Goal: Transaction & Acquisition: Book appointment/travel/reservation

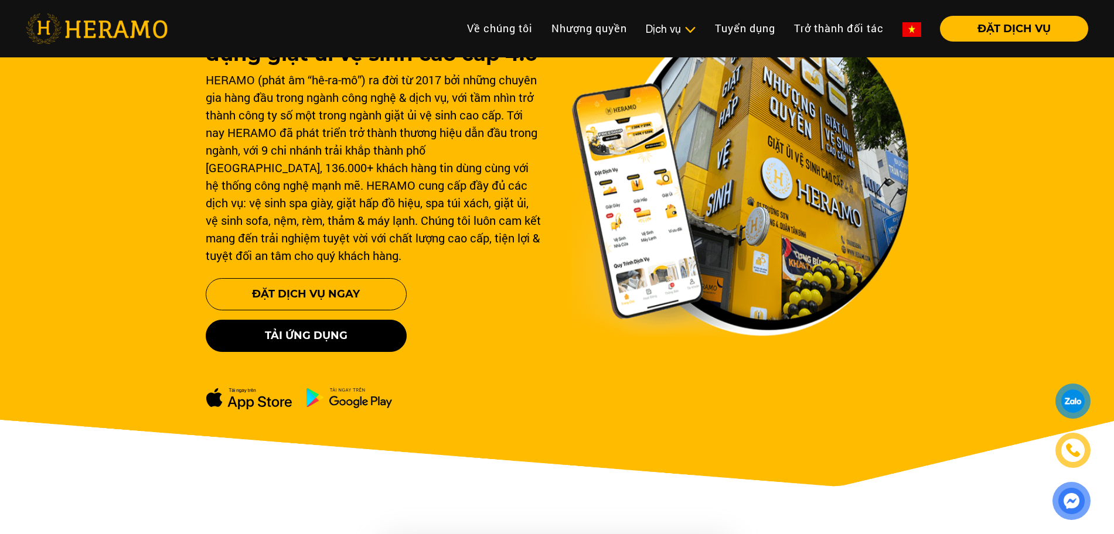
scroll to position [107, 0]
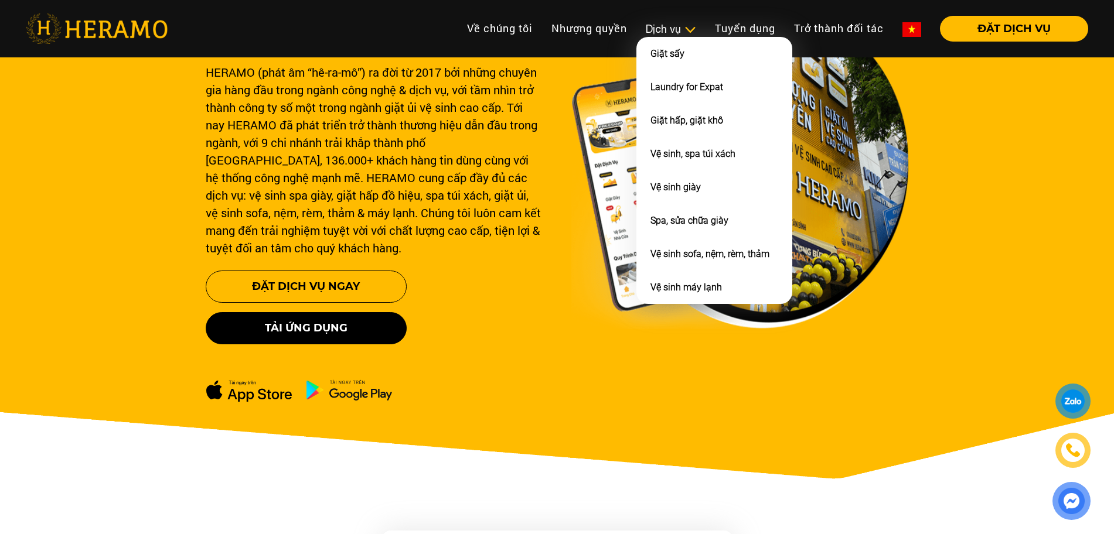
click at [663, 35] on div "Dịch vụ" at bounding box center [671, 29] width 50 height 16
click at [669, 185] on link "Vệ sinh giày" at bounding box center [676, 187] width 50 height 11
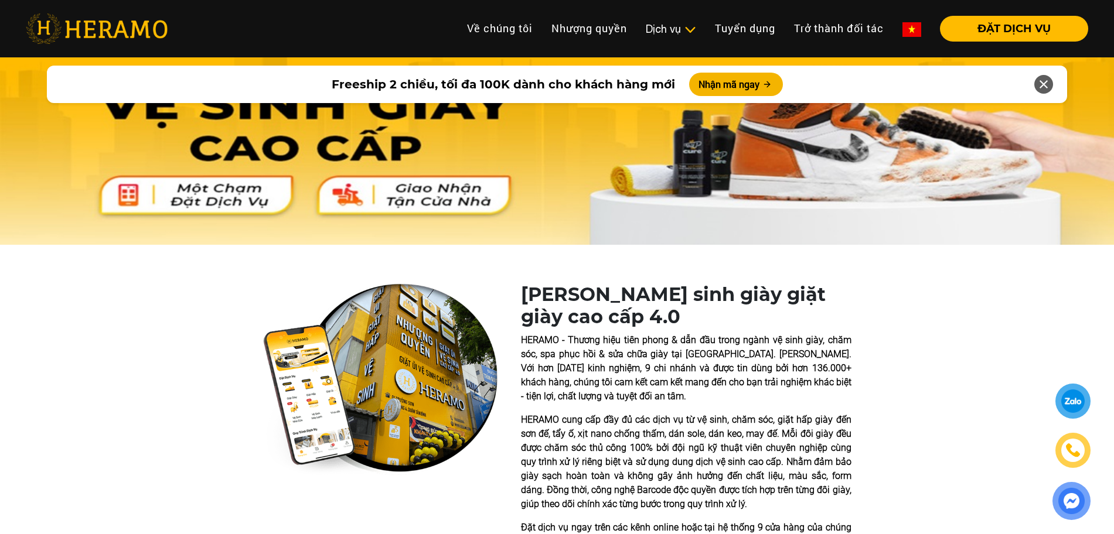
scroll to position [107, 0]
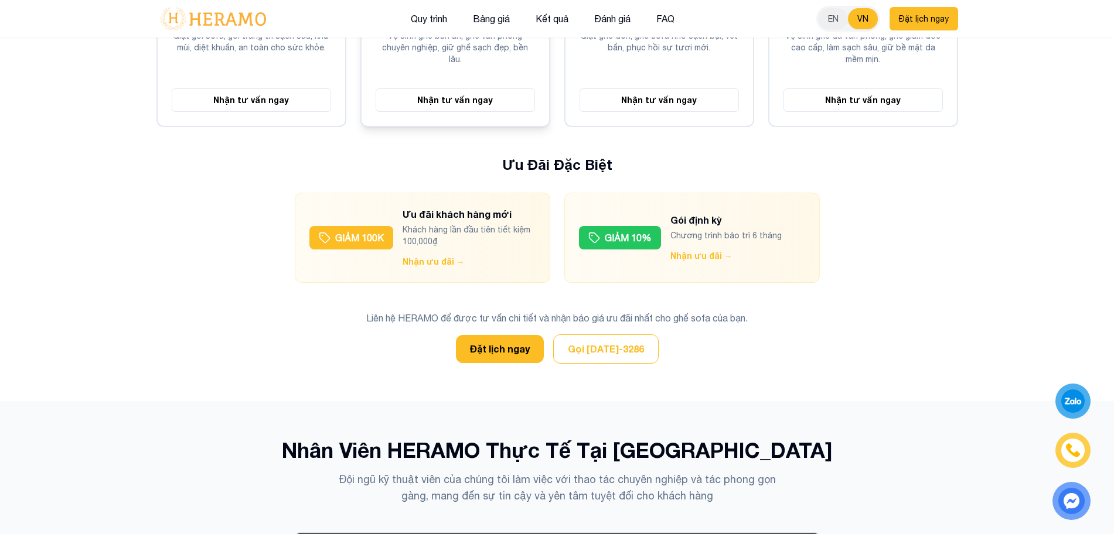
scroll to position [3372, 0]
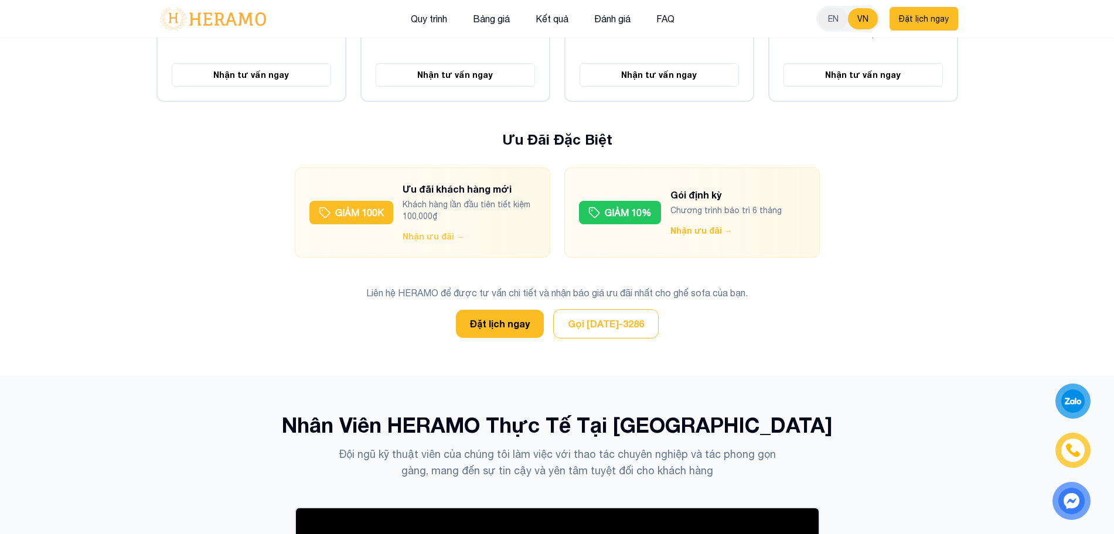
click at [428, 231] on button "Nhận ưu đãi →" at bounding box center [434, 237] width 62 height 12
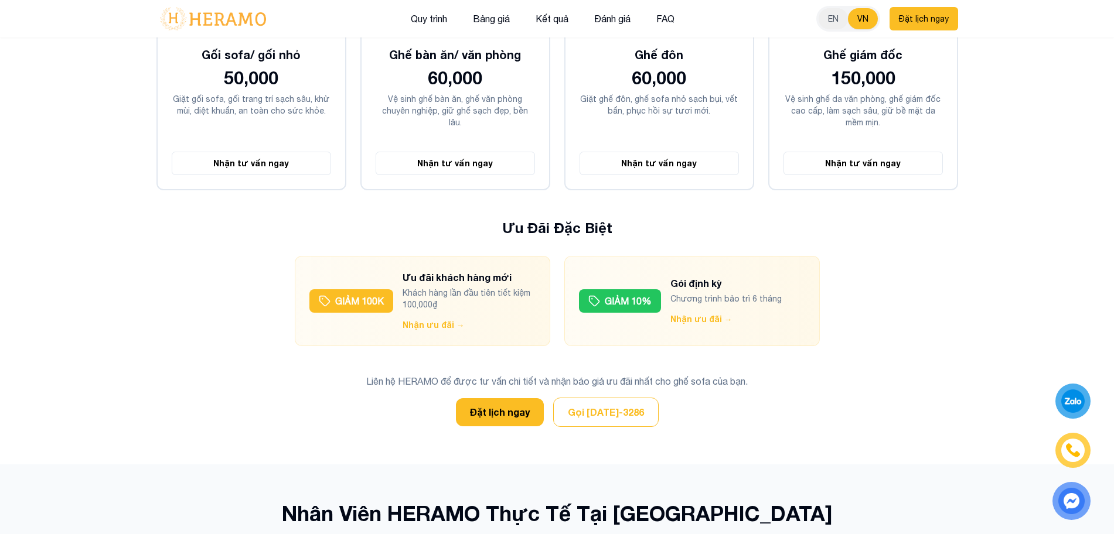
scroll to position [3283, 0]
click at [485, 399] on button "Đặt lịch ngay" at bounding box center [500, 413] width 88 height 28
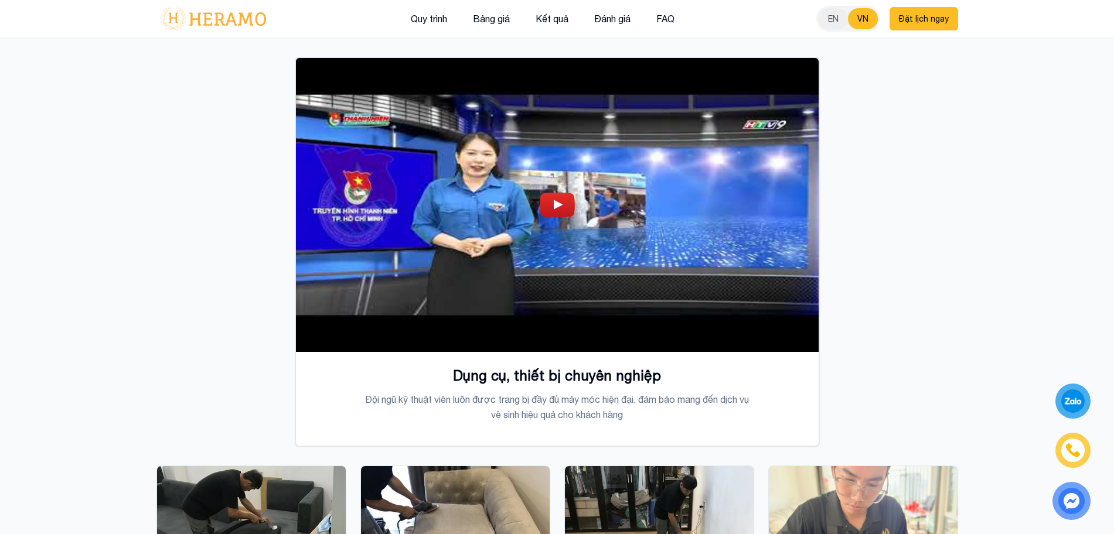
scroll to position [3821, 0]
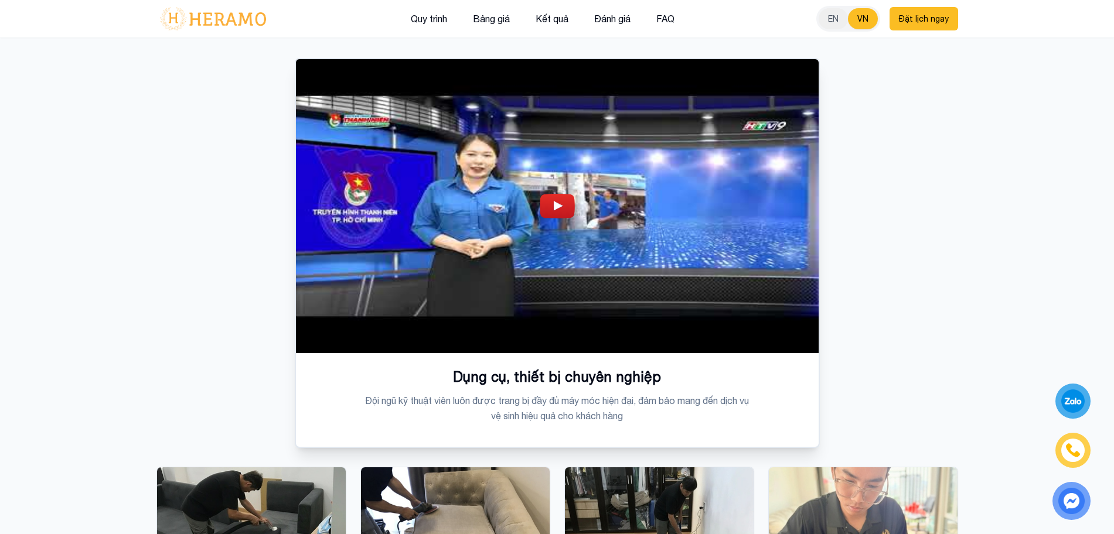
click at [562, 194] on img at bounding box center [557, 206] width 35 height 25
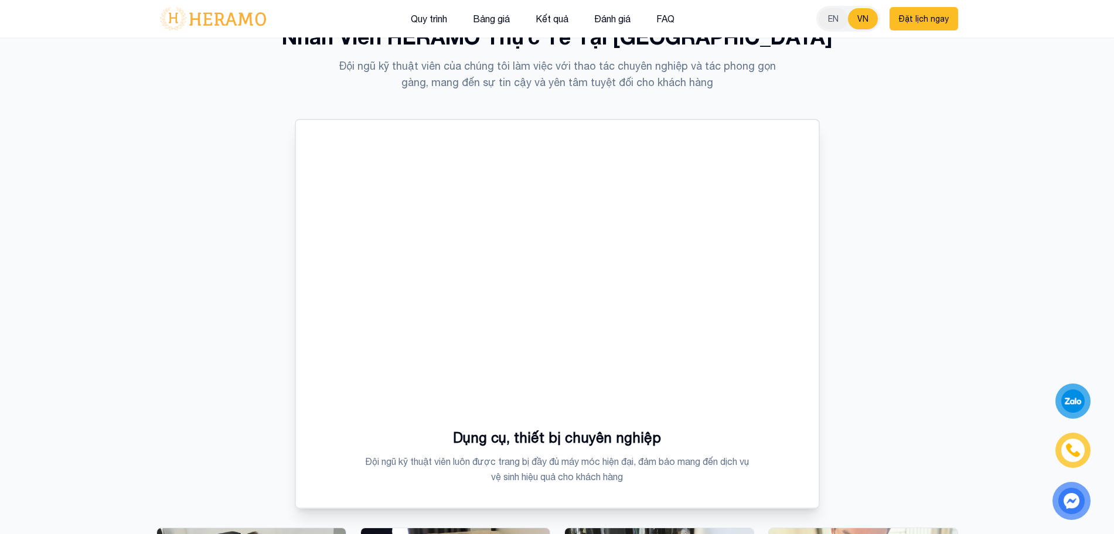
scroll to position [3759, 0]
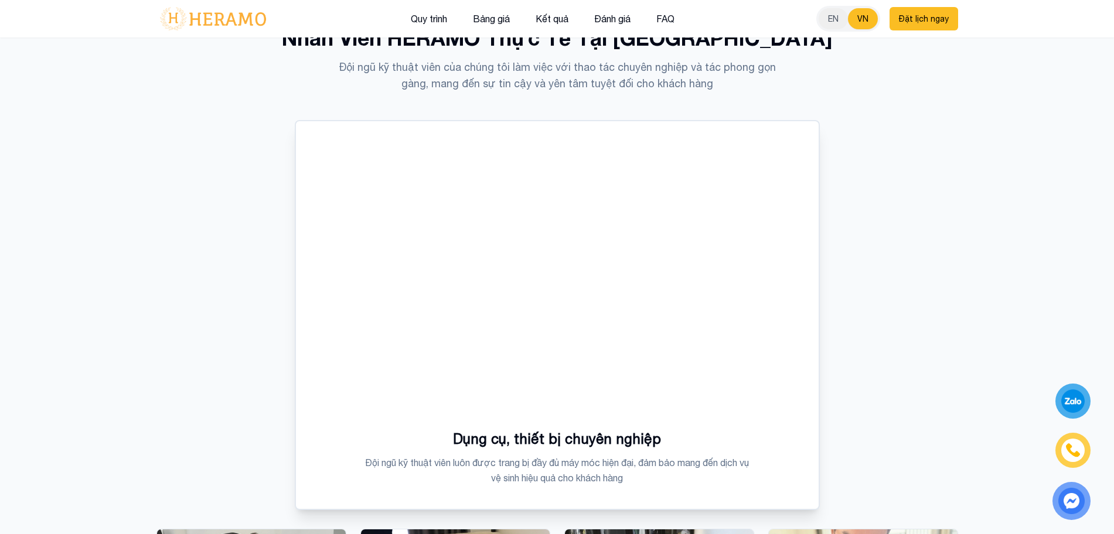
click at [890, 173] on div "Dụng cụ, thiết bị chuyên nghiệp Đội ngũ kỹ thuật viên luôn được trang bị đầy đủ…" at bounding box center [557, 448] width 802 height 656
click at [903, 309] on div "Dụng cụ, thiết bị chuyên nghiệp Đội ngũ kỹ thuật viên luôn được trang bị đầy đủ…" at bounding box center [557, 448] width 802 height 656
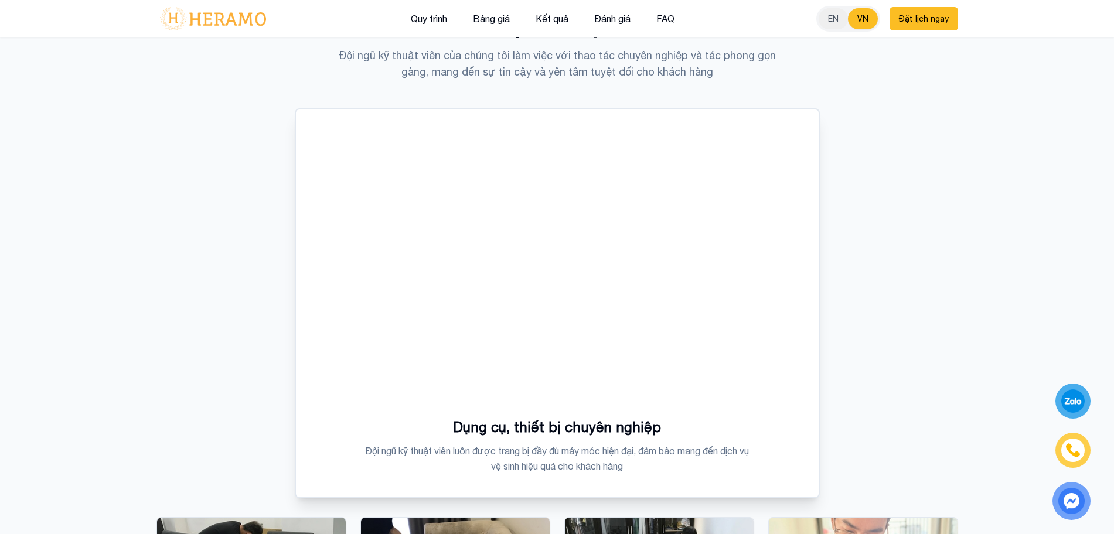
scroll to position [3730, 0]
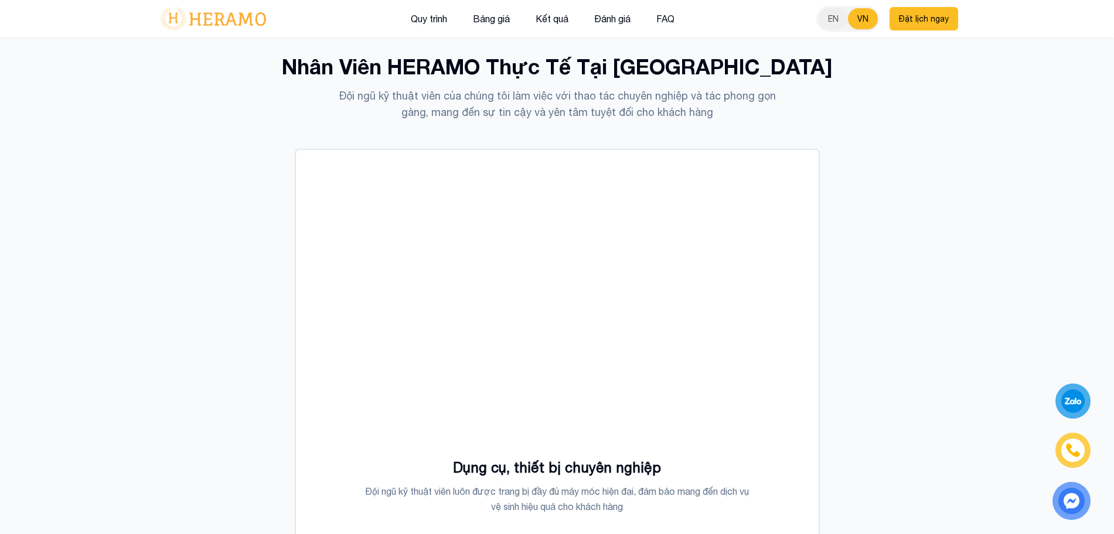
click at [880, 223] on div "Dụng cụ, thiết bị chuyên nghiệp Đội ngũ kỹ thuật viên luôn được trang bị đầy đủ…" at bounding box center [557, 477] width 802 height 656
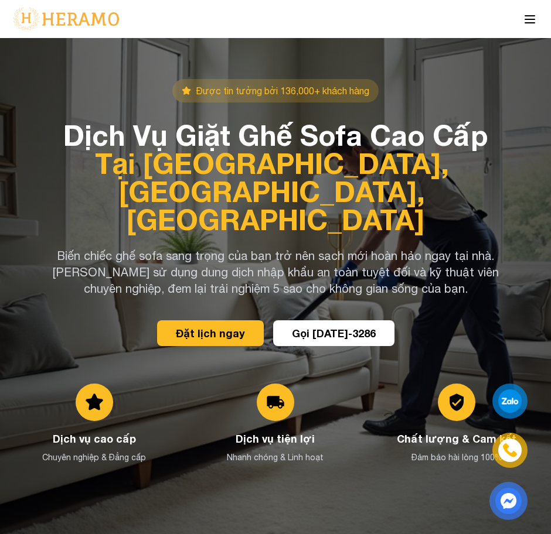
scroll to position [18, 0]
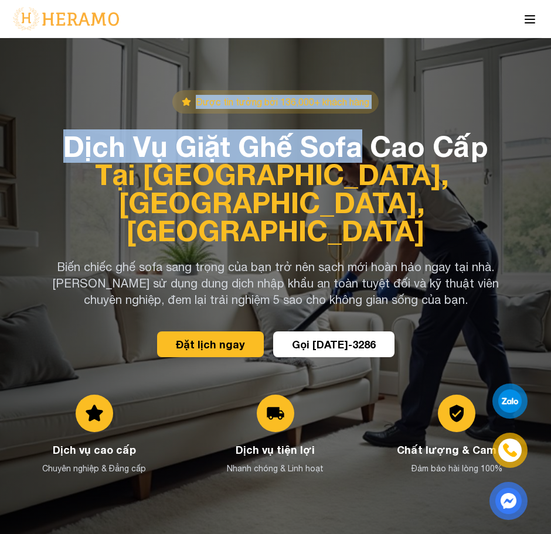
drag, startPoint x: 149, startPoint y: 88, endPoint x: 360, endPoint y: 144, distance: 218.9
click at [360, 144] on section "Được tin tưởng bởi 136,000+ khách hàng Dịch Vụ Giặt Ghế Sofa Cao Cấp Tại [GEOGR…" at bounding box center [275, 287] width 551 height 534
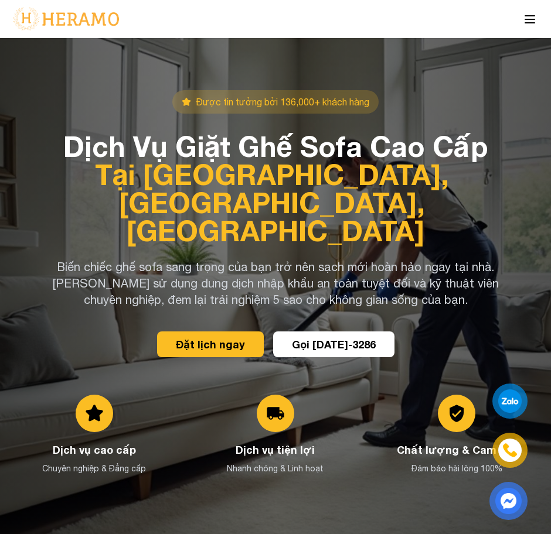
click at [388, 183] on span "Tại [GEOGRAPHIC_DATA], [GEOGRAPHIC_DATA], [GEOGRAPHIC_DATA]" at bounding box center [275, 203] width 525 height 84
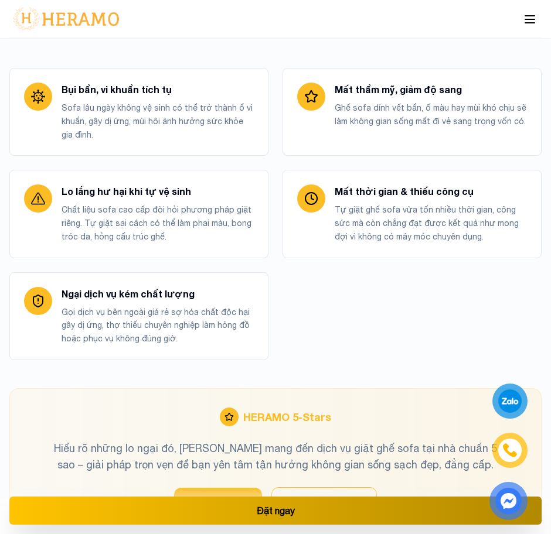
scroll to position [632, 0]
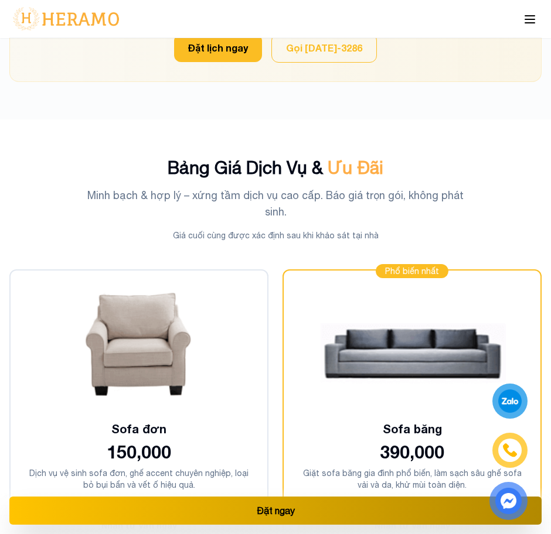
scroll to position [2990, 0]
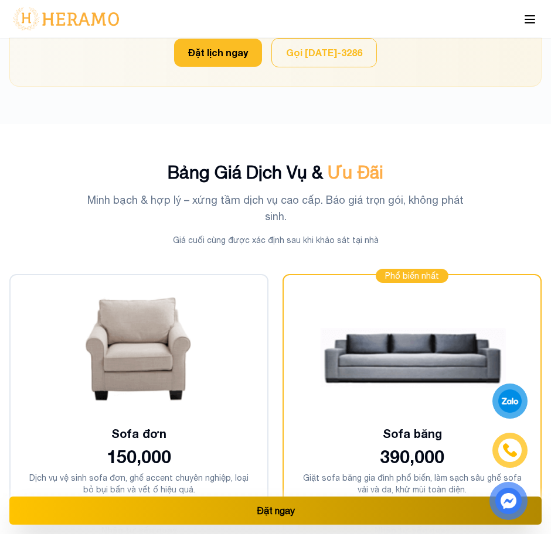
click at [387, 192] on p "Minh bạch & hợp lý – xứng tầm dịch vụ cao cấp. Báo giá trọn gói, không phát sin…" at bounding box center [276, 208] width 394 height 33
click at [383, 192] on p "Minh bạch & hợp lý – xứng tầm dịch vụ cao cấp. Báo giá trọn gói, không phát sin…" at bounding box center [276, 208] width 394 height 33
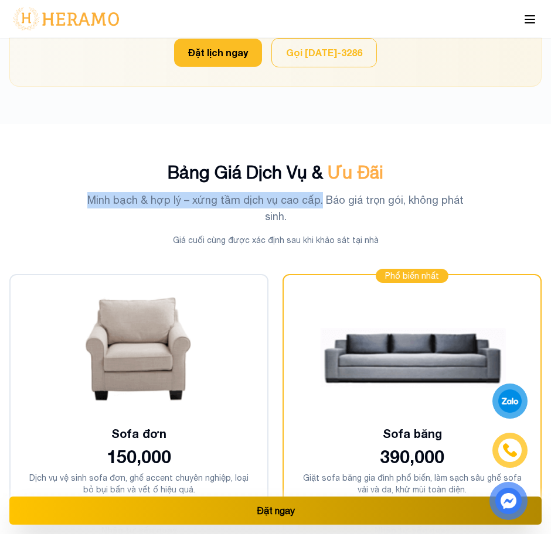
drag, startPoint x: 84, startPoint y: 169, endPoint x: 310, endPoint y: 178, distance: 226.4
click at [310, 192] on p "Minh bạch & hợp lý – xứng tầm dịch vụ cao cấp. Báo giá trọn gói, không phát sin…" at bounding box center [276, 208] width 394 height 33
copy p "Minh bạch & hợp lý – xứng tầm dịch vụ cao cấp."
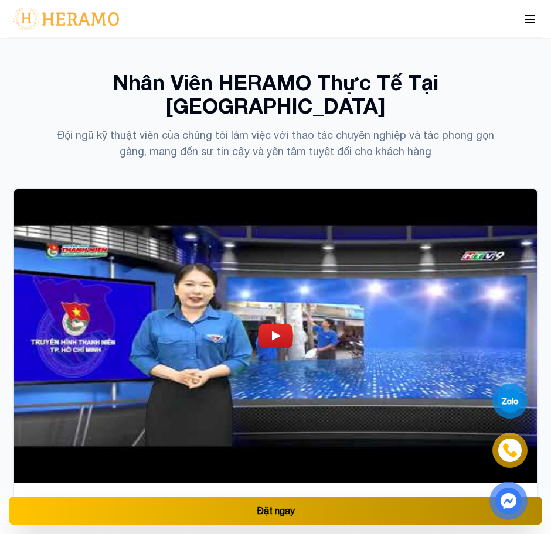
scroll to position [4745, 0]
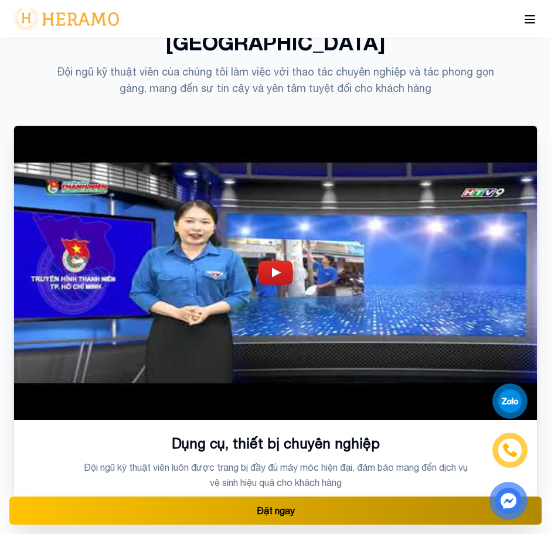
click at [281, 261] on img at bounding box center [275, 273] width 35 height 25
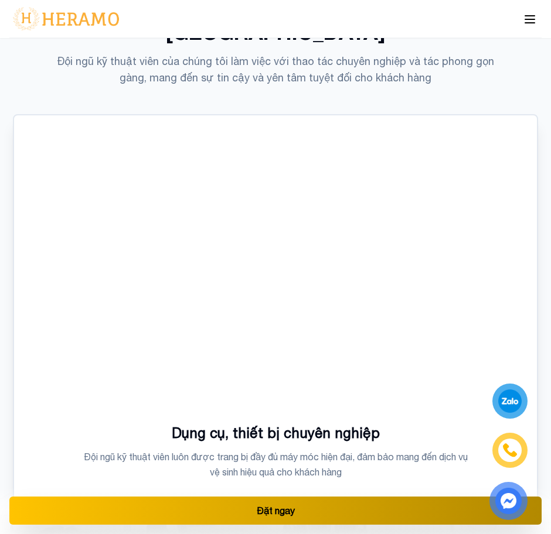
scroll to position [4755, 0]
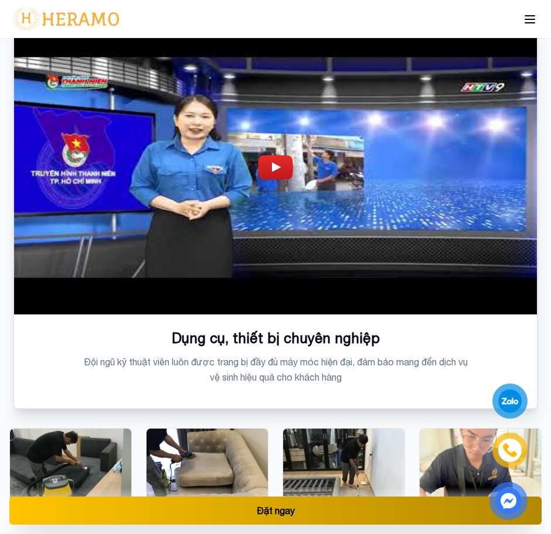
scroll to position [4768, 0]
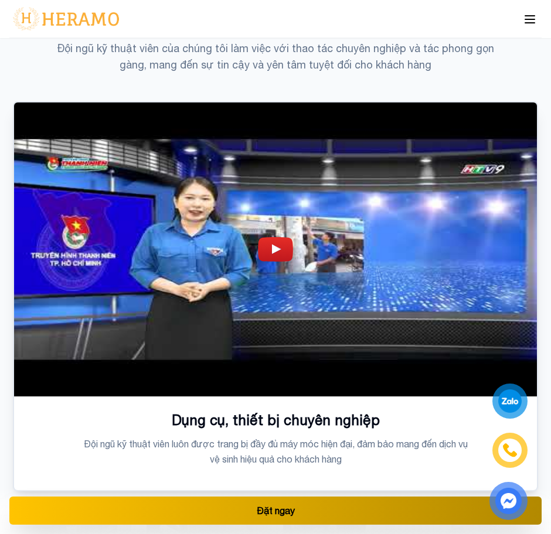
click at [280, 237] on img at bounding box center [275, 249] width 35 height 25
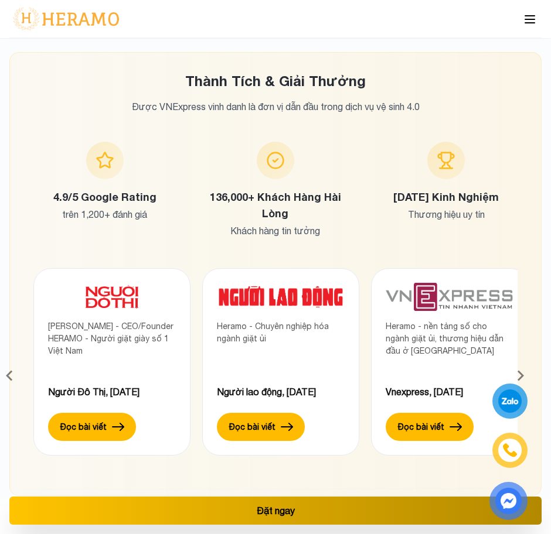
scroll to position [6772, 0]
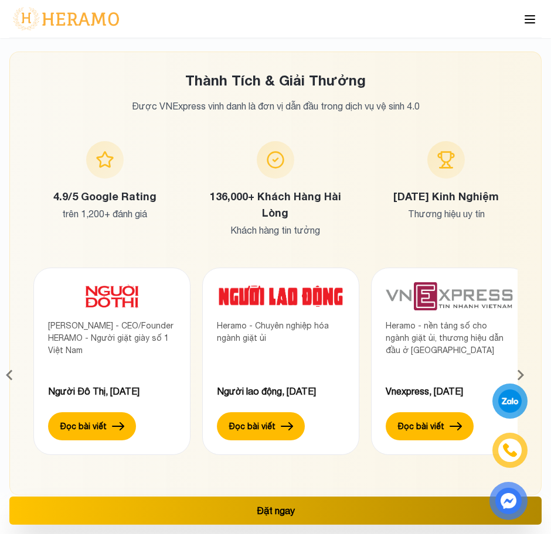
click at [524, 360] on icon at bounding box center [520, 376] width 21 height 32
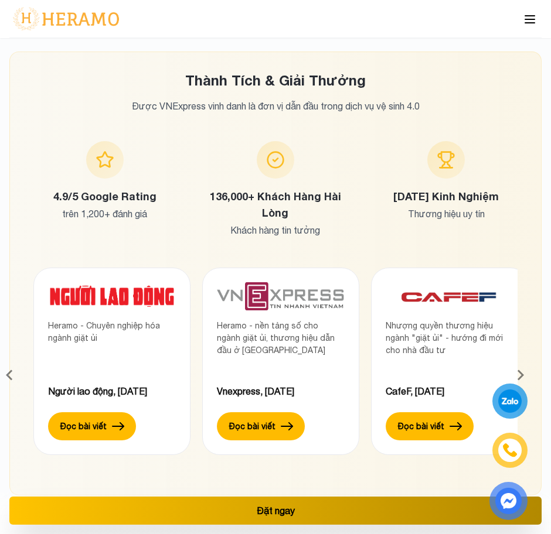
click at [524, 360] on icon at bounding box center [520, 376] width 21 height 32
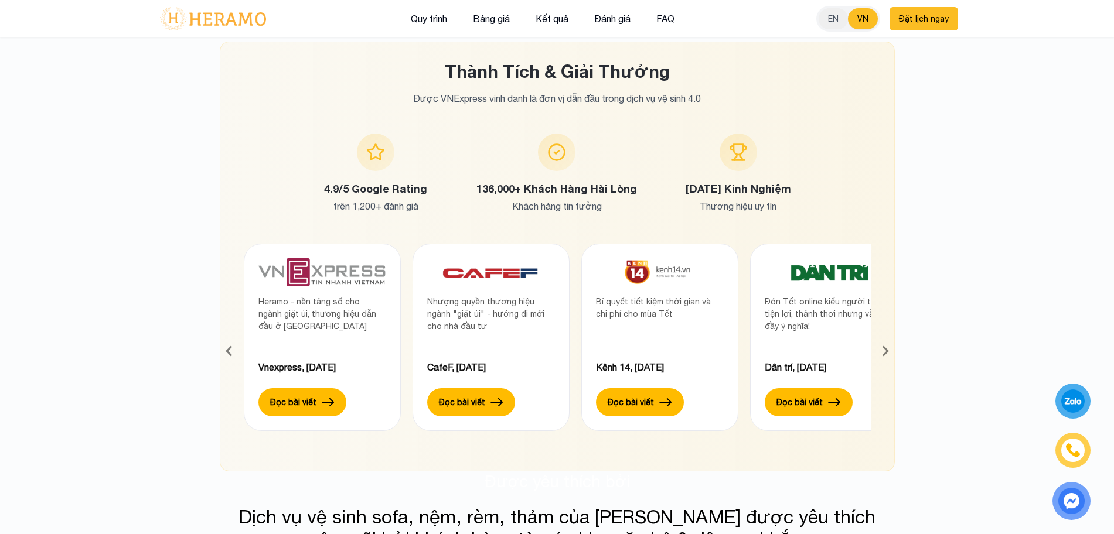
scroll to position [5535, 0]
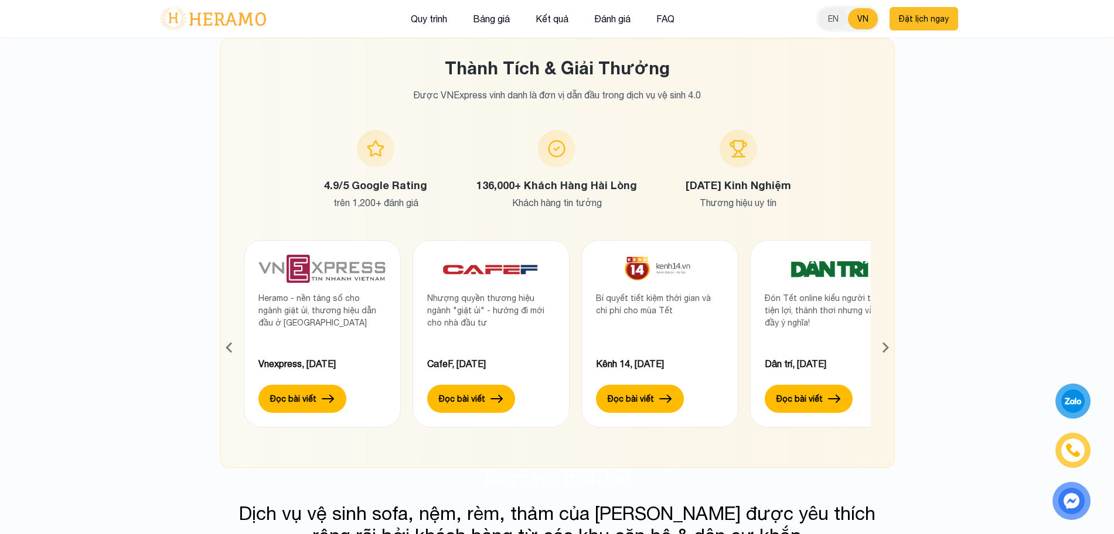
click at [550, 332] on icon at bounding box center [885, 348] width 21 height 32
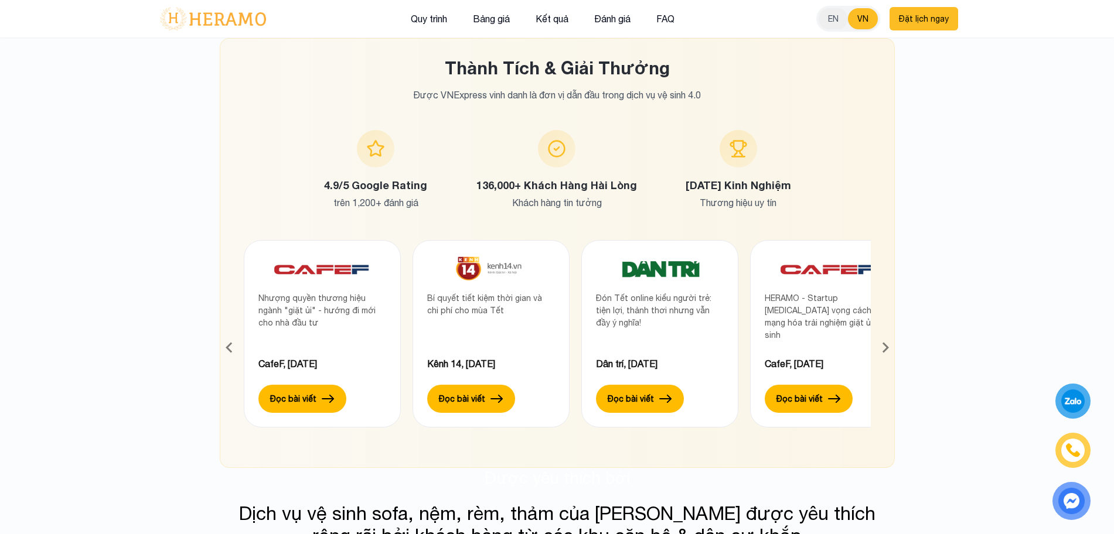
click at [550, 332] on icon at bounding box center [885, 348] width 21 height 32
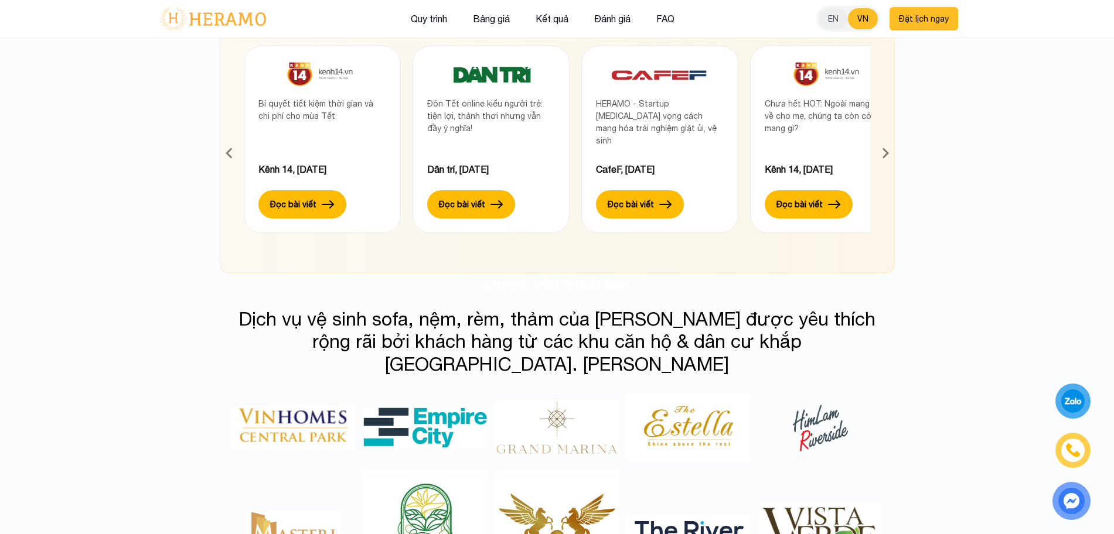
scroll to position [5793, 0]
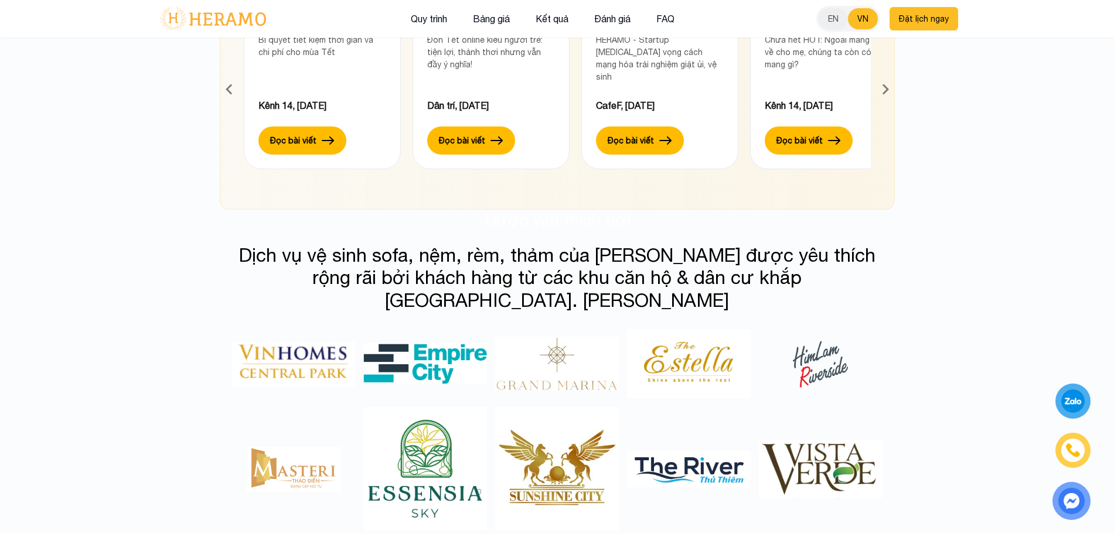
drag, startPoint x: 470, startPoint y: 138, endPoint x: 606, endPoint y: 153, distance: 136.8
drag, startPoint x: 606, startPoint y: 153, endPoint x: 461, endPoint y: 150, distance: 144.8
click at [461, 210] on h3 "Được yêu thích bởi" at bounding box center [557, 220] width 651 height 20
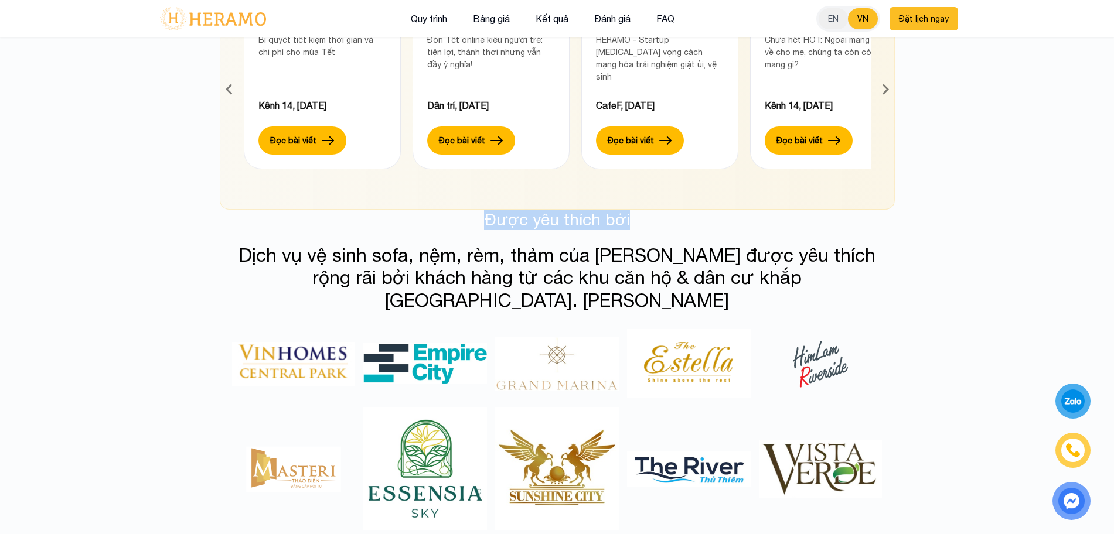
drag, startPoint x: 461, startPoint y: 150, endPoint x: 672, endPoint y: 141, distance: 210.6
click at [550, 210] on h3 "Được yêu thích bởi" at bounding box center [557, 220] width 651 height 20
click at [406, 343] on img at bounding box center [425, 363] width 124 height 41
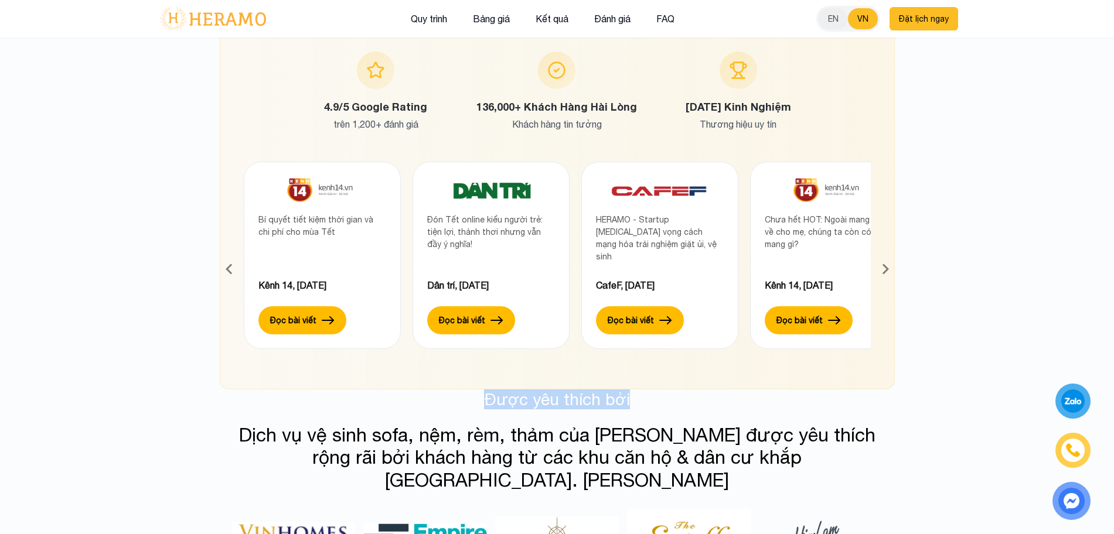
scroll to position [5373, 0]
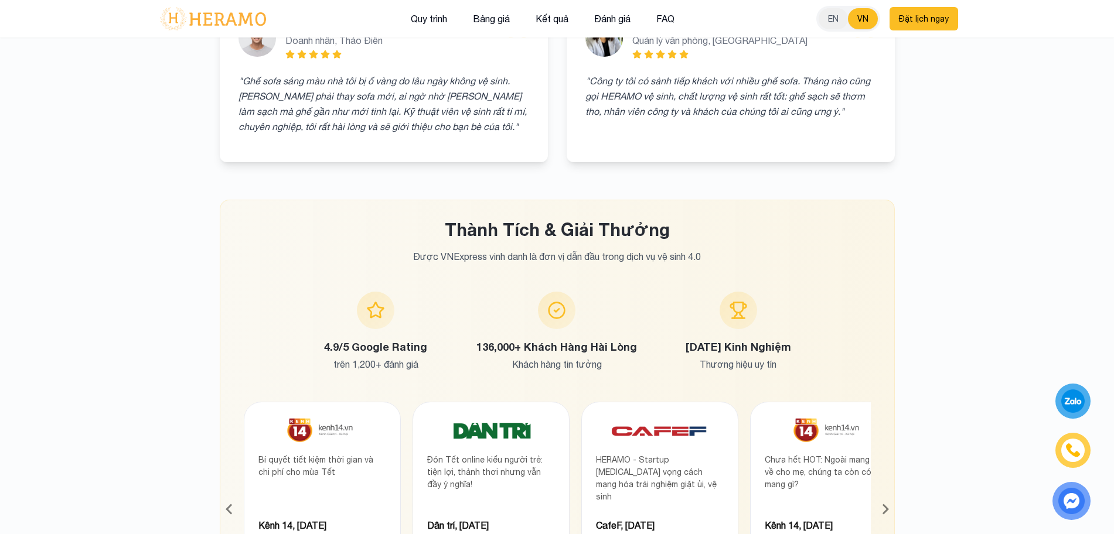
click at [231, 261] on div "Thành Tích & Giải Thưởng Được VNExpress vinh danh là đơn vị dẫn đầu trong dịch …" at bounding box center [557, 285] width 674 height 171
click at [145, 250] on section "Khách Hàng Nói Gì Về HERAMO? Hàng nghìn khách hàng đã tin tưởng và hài lòng với…" at bounding box center [557, 350] width 1114 height 1332
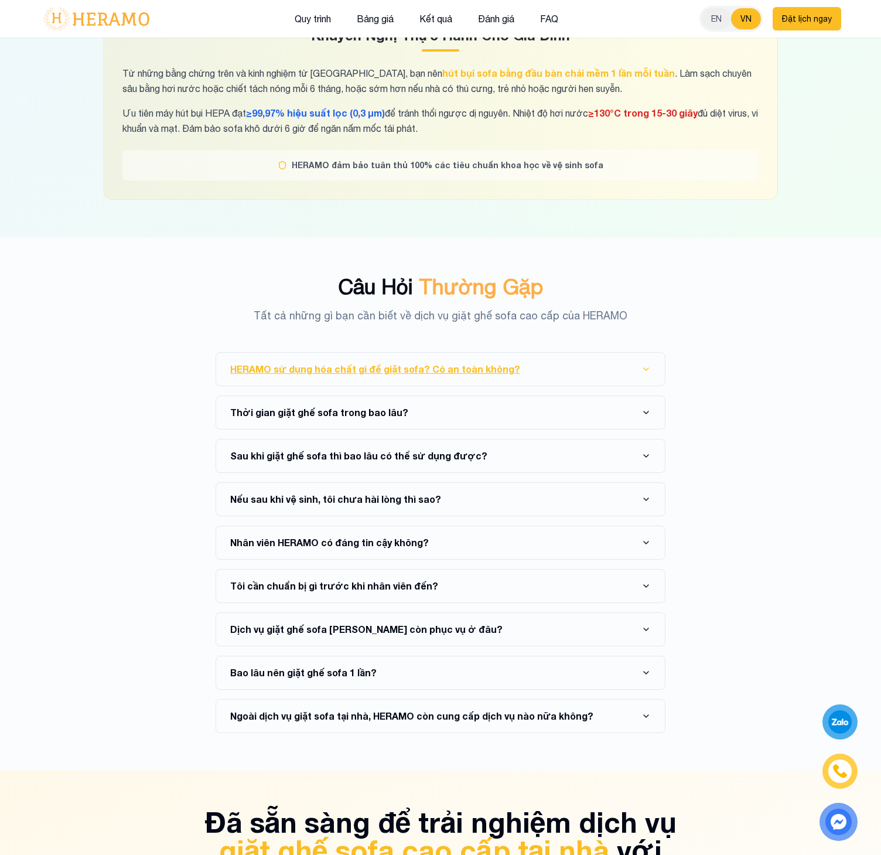
scroll to position [7891, 0]
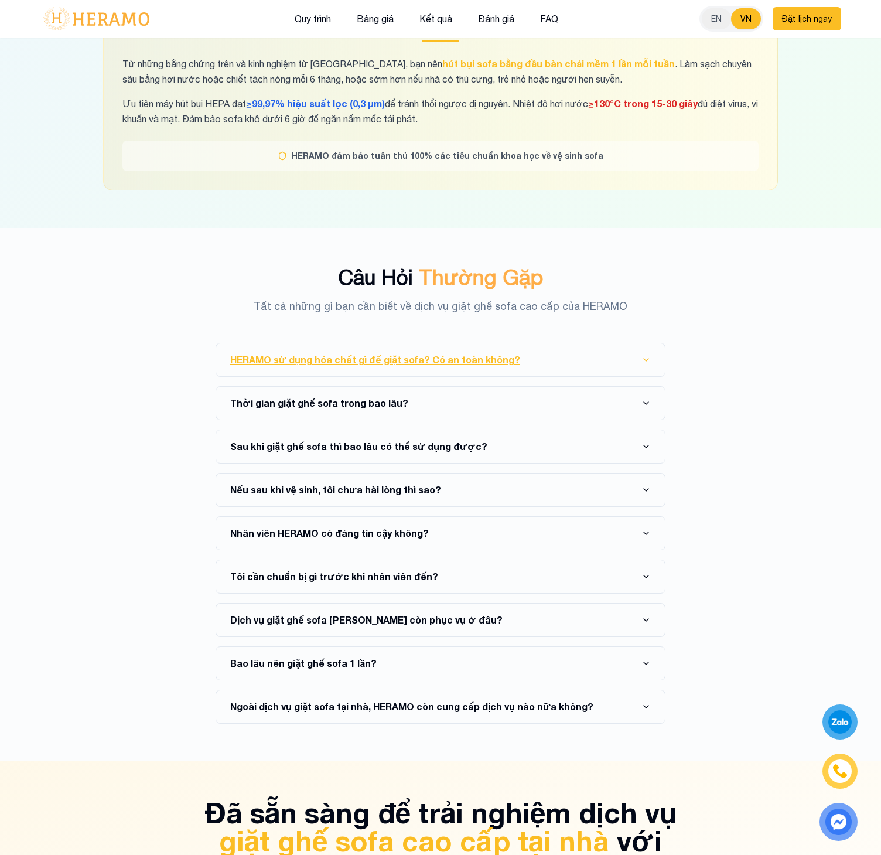
click at [550, 343] on button "HERAMO sử dụng hóa chất gì để giặt sofa? Có an toàn không?" at bounding box center [440, 359] width 421 height 33
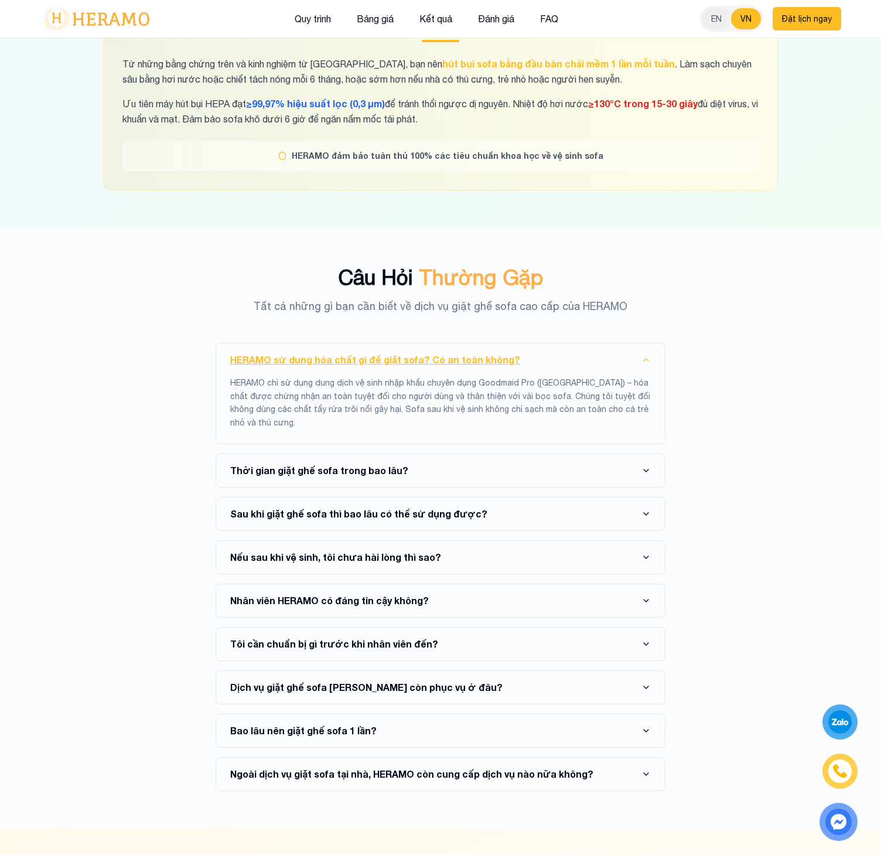
click at [550, 343] on button "HERAMO sử dụng hóa chất gì để giặt sofa? Có an toàn không?" at bounding box center [440, 359] width 421 height 33
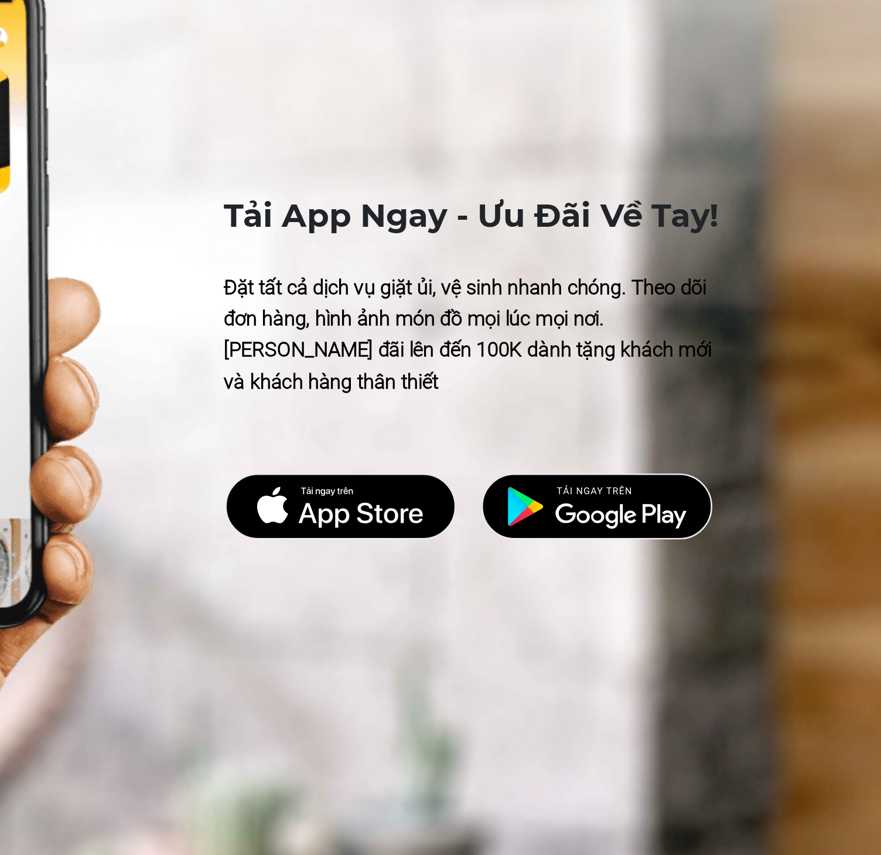
scroll to position [6784, 0]
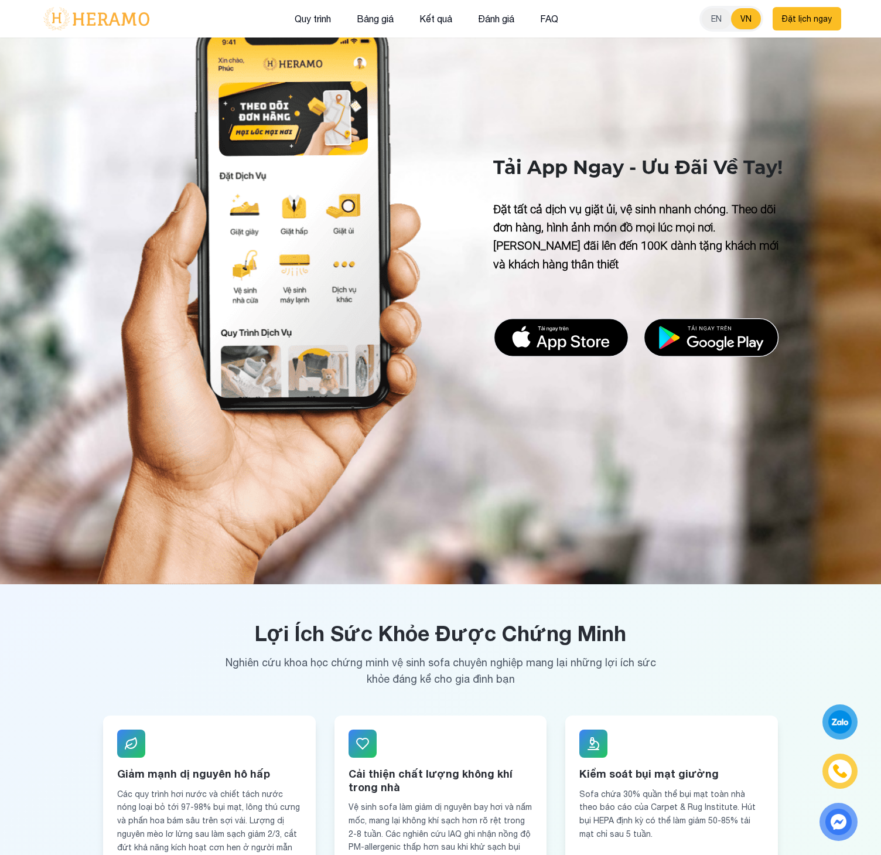
click at [550, 383] on div "Tải App Ngay - Ưu Đãi Về Tay! Đặt tất cả dịch vụ giặt ủi, vệ sinh nhanh chóng. …" at bounding box center [440, 255] width 881 height 659
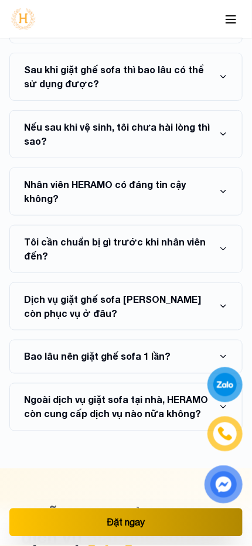
scroll to position [15112, 0]
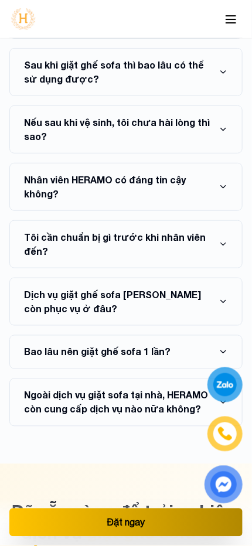
click at [228, 12] on icon at bounding box center [231, 19] width 14 height 14
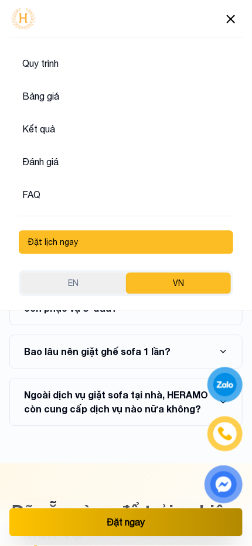
click at [233, 23] on icon at bounding box center [231, 19] width 14 height 14
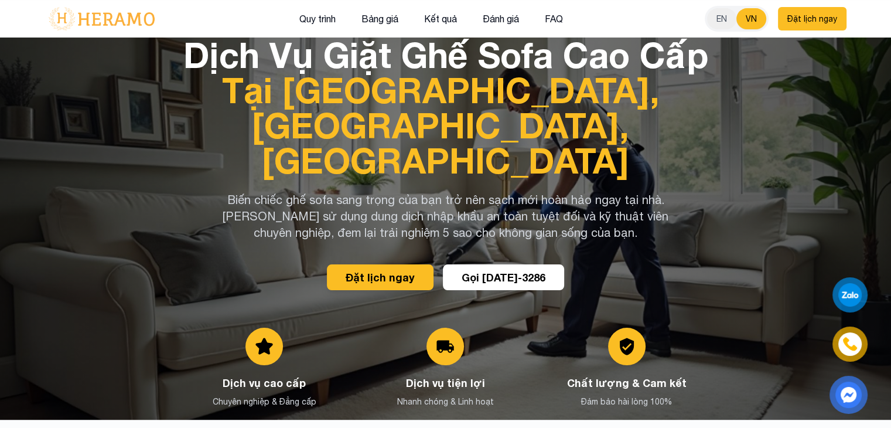
scroll to position [0, 0]
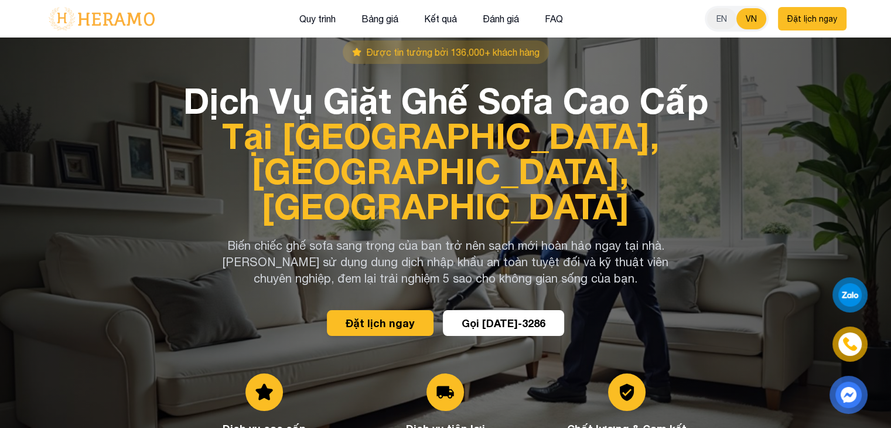
click at [550, 115] on h1 "Dịch Vụ Giặt Ghế Sofa Cao Cấp Tại Nhà – Sạch Sâu, An Toàn, Nhanh Chóng" at bounding box center [445, 153] width 525 height 141
click at [550, 97] on h1 "Dịch Vụ Giặt Ghế Sofa Cao Cấp Tại Nhà – Sạch Sâu, An Toàn, Nhanh Chóng" at bounding box center [445, 153] width 525 height 141
click at [550, 23] on button "EN" at bounding box center [721, 18] width 29 height 21
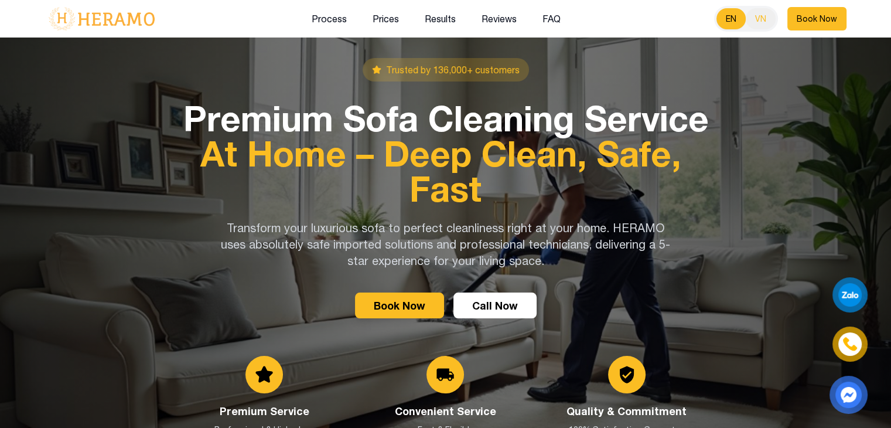
click at [550, 24] on button "VN" at bounding box center [761, 18] width 30 height 21
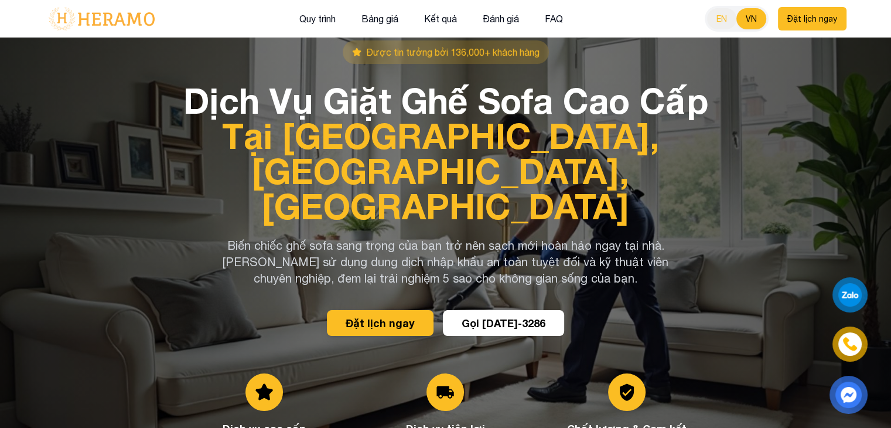
click at [550, 24] on button "EN" at bounding box center [721, 18] width 29 height 21
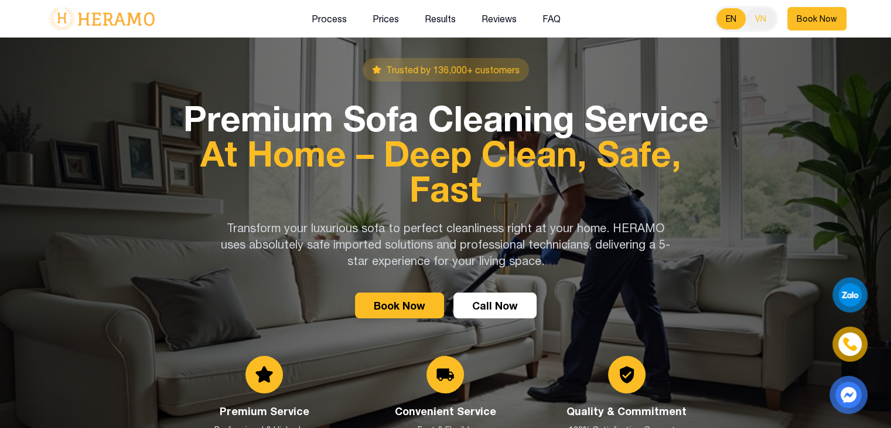
click at [550, 22] on button "VN" at bounding box center [761, 18] width 30 height 21
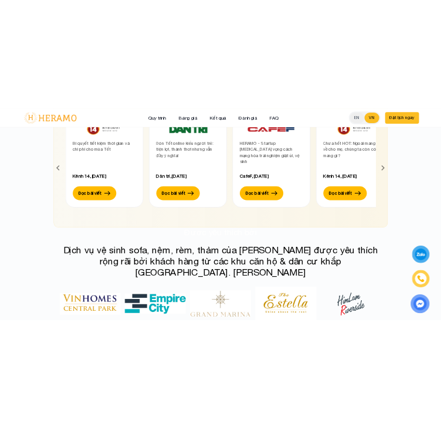
scroll to position [5655, 0]
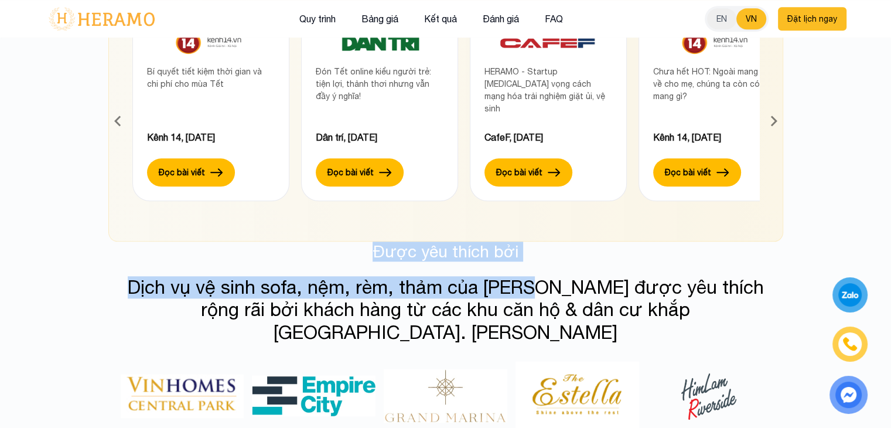
drag, startPoint x: 353, startPoint y: 174, endPoint x: 542, endPoint y: 188, distance: 189.2
click at [542, 241] on div "Được yêu thích bởi Dịch vụ vệ sinh sofa, nệm, rèm, thảm của Heramo được yêu thí…" at bounding box center [446, 406] width 668 height 330
click at [533, 241] on h3 "Được yêu thích bởi" at bounding box center [446, 251] width 651 height 20
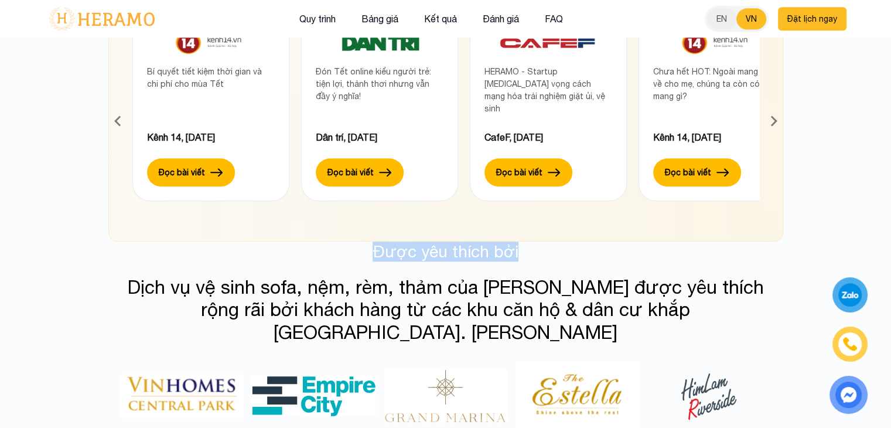
drag, startPoint x: 309, startPoint y: 176, endPoint x: 556, endPoint y: 176, distance: 246.1
click at [550, 241] on h3 "Được yêu thích bởi" at bounding box center [446, 251] width 651 height 20
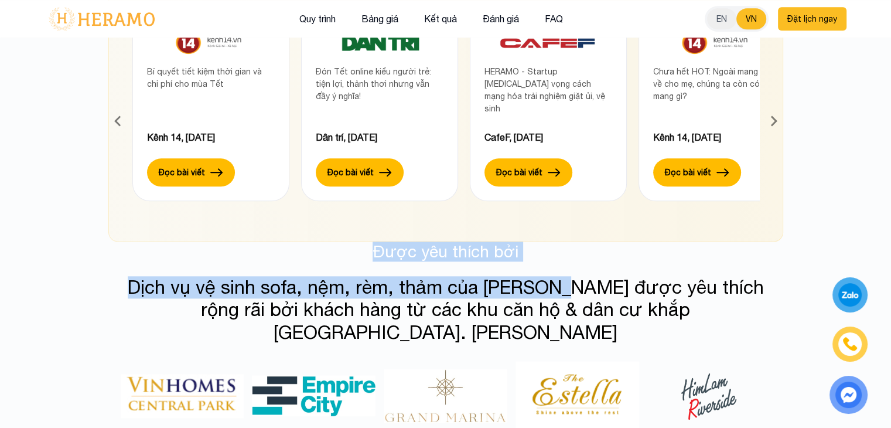
drag, startPoint x: 342, startPoint y: 171, endPoint x: 576, endPoint y: 193, distance: 234.9
click at [550, 241] on div "Được yêu thích bởi Dịch vụ vệ sinh sofa, nệm, rèm, thảm của Heramo được yêu thí…" at bounding box center [446, 406] width 668 height 330
click at [533, 241] on h3 "Được yêu thích bởi" at bounding box center [446, 251] width 651 height 20
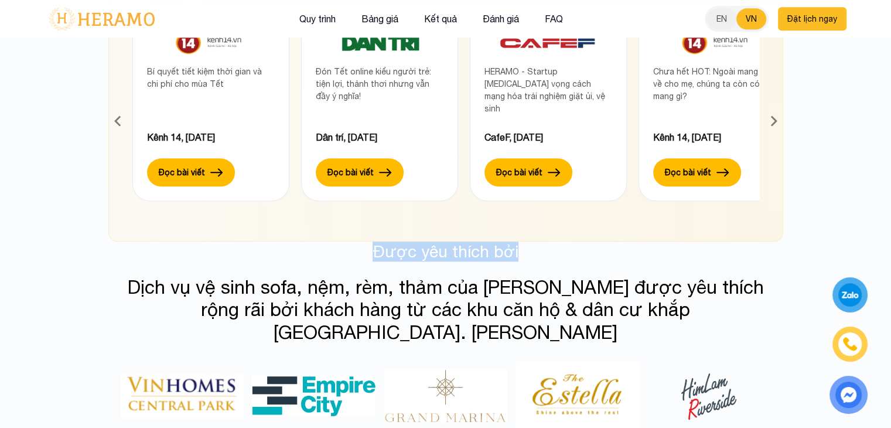
drag, startPoint x: 363, startPoint y: 173, endPoint x: 563, endPoint y: 181, distance: 200.0
click at [550, 241] on h3 "Được yêu thích bởi" at bounding box center [446, 251] width 651 height 20
click at [550, 276] on h3 "Dịch vụ vệ sinh sofa, nệm, rèm, thảm của Heramo được yêu thích rộng rãi bởi khá…" at bounding box center [446, 309] width 651 height 67
drag, startPoint x: 334, startPoint y: 178, endPoint x: 588, endPoint y: 183, distance: 254.4
click at [550, 241] on h3 "Được yêu thích bởi" at bounding box center [446, 251] width 651 height 20
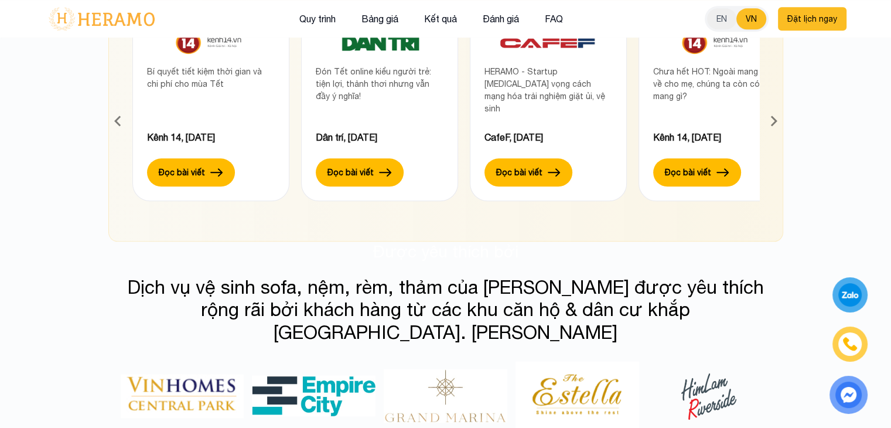
click at [550, 277] on div "Được yêu thích bởi Dịch vụ vệ sinh sofa, nệm, rèm, thảm của Heramo được yêu thí…" at bounding box center [445, 415] width 891 height 349
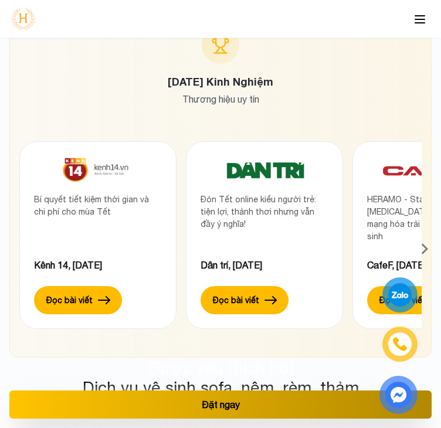
scroll to position [10988, 0]
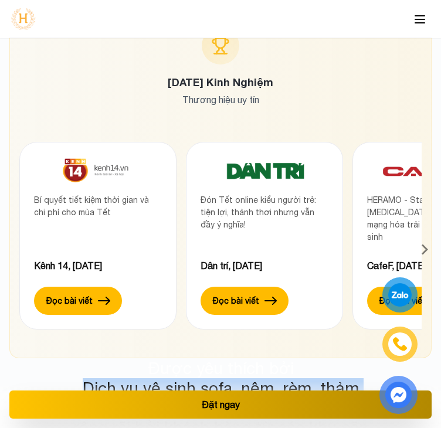
drag, startPoint x: 306, startPoint y: 288, endPoint x: 84, endPoint y: 237, distance: 227.3
copy h3 "Dịch vụ vệ sinh sofa, nệm, rèm, thảm của Heramo được yêu thích rộng rãi bởi khá…"
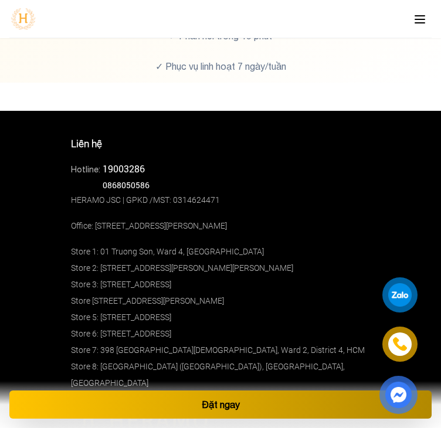
scroll to position [14029, 0]
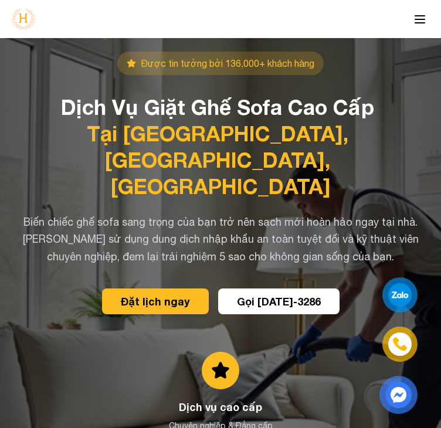
scroll to position [0, 0]
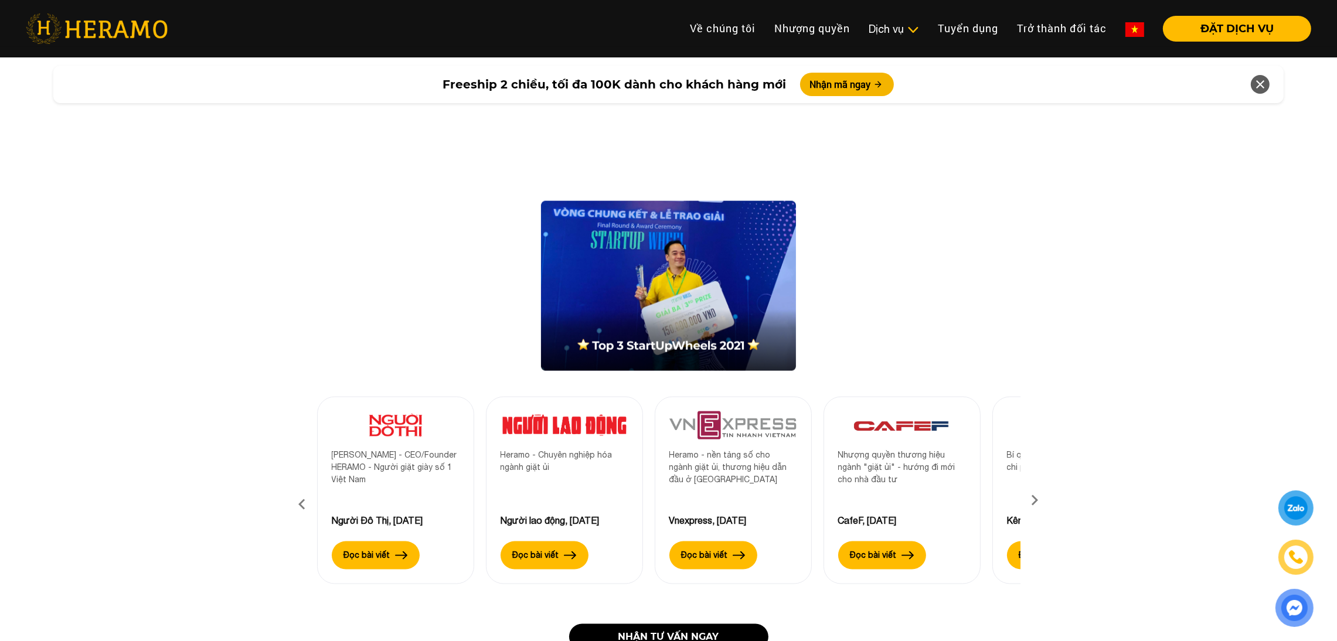
scroll to position [2244, 0]
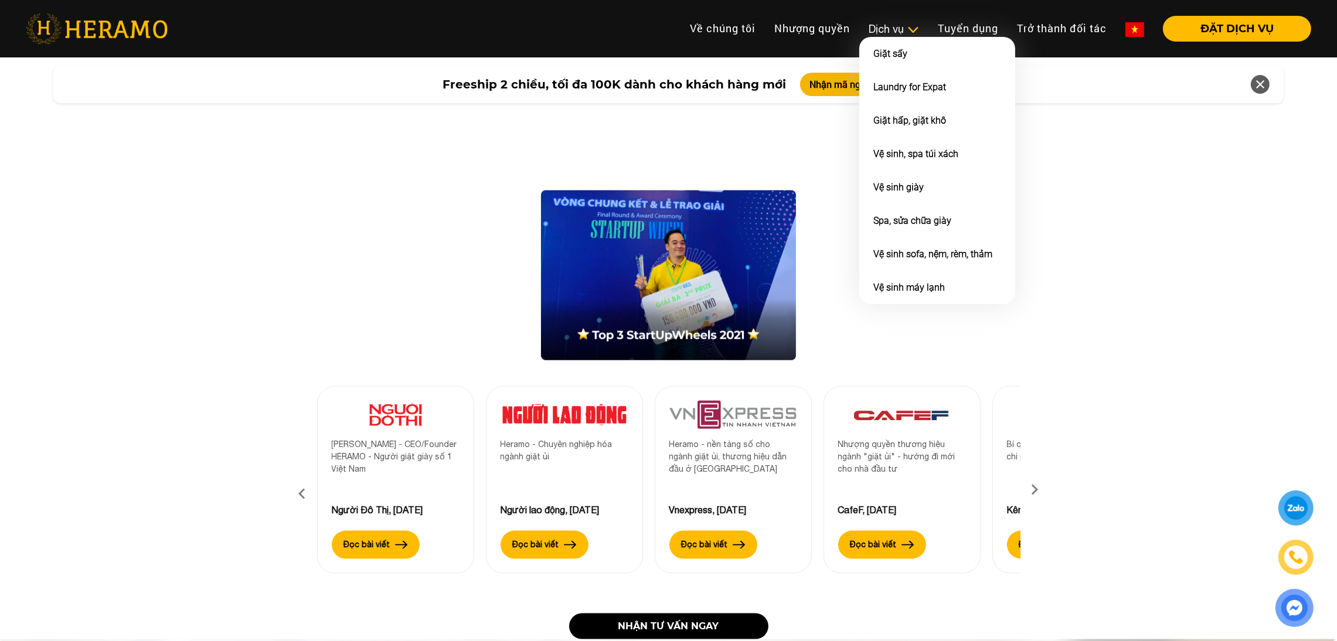
click at [897, 30] on div "Dịch vụ" at bounding box center [894, 29] width 50 height 16
click at [910, 249] on link "Vệ sinh sofa, nệm, rèm, thảm" at bounding box center [932, 253] width 119 height 11
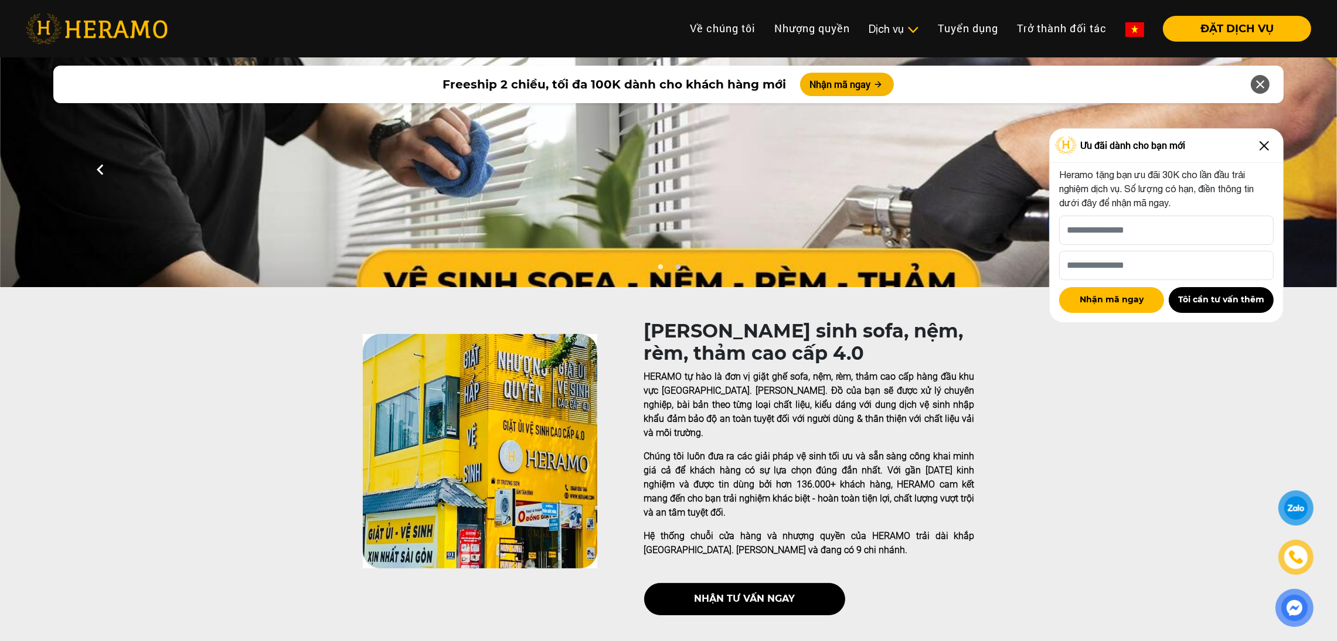
click at [906, 39] on li "Dịch vụ Dịch vụ Giặt sấy Laundry for Expat Giặt hấp, giặt khô Vệ sinh, spa túi …" at bounding box center [893, 29] width 69 height 26
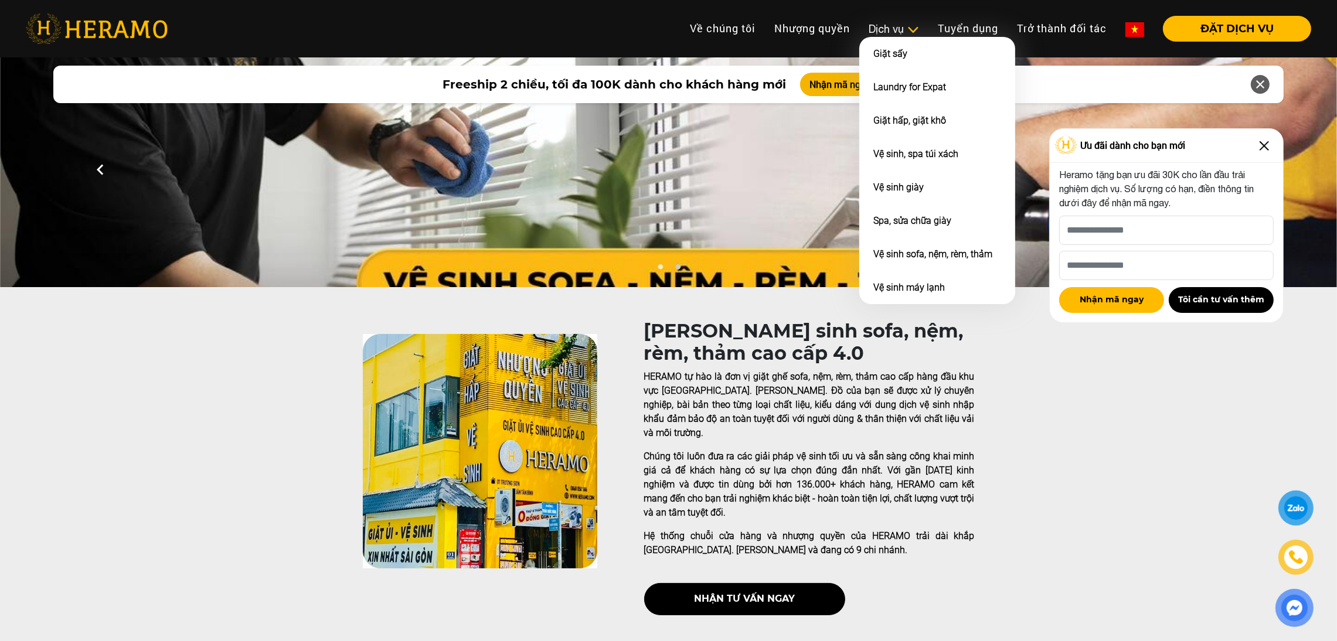
click at [894, 25] on div "Dịch vụ" at bounding box center [894, 29] width 50 height 16
click at [905, 237] on li "Vệ sinh sofa, nệm, rèm, thảm" at bounding box center [937, 253] width 156 height 33
click at [881, 248] on link "Vệ sinh sofa, nệm, rèm, thảm" at bounding box center [932, 253] width 119 height 11
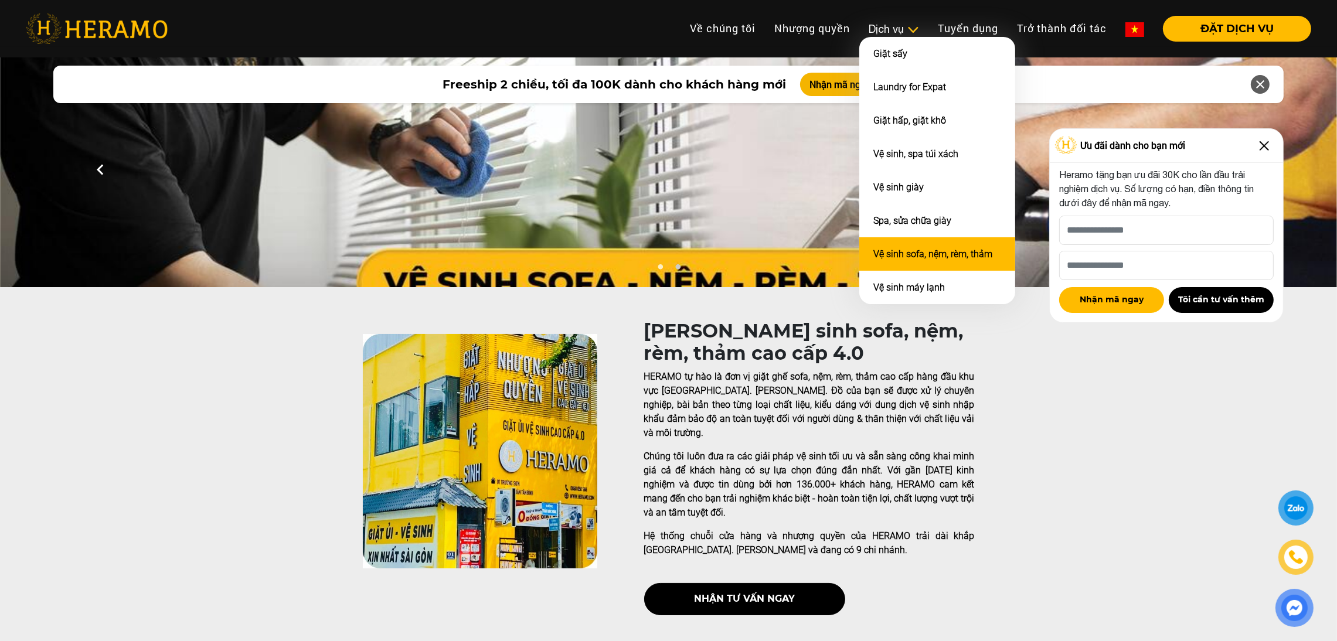
click at [923, 253] on link "Vệ sinh sofa, nệm, rèm, thảm" at bounding box center [932, 253] width 119 height 11
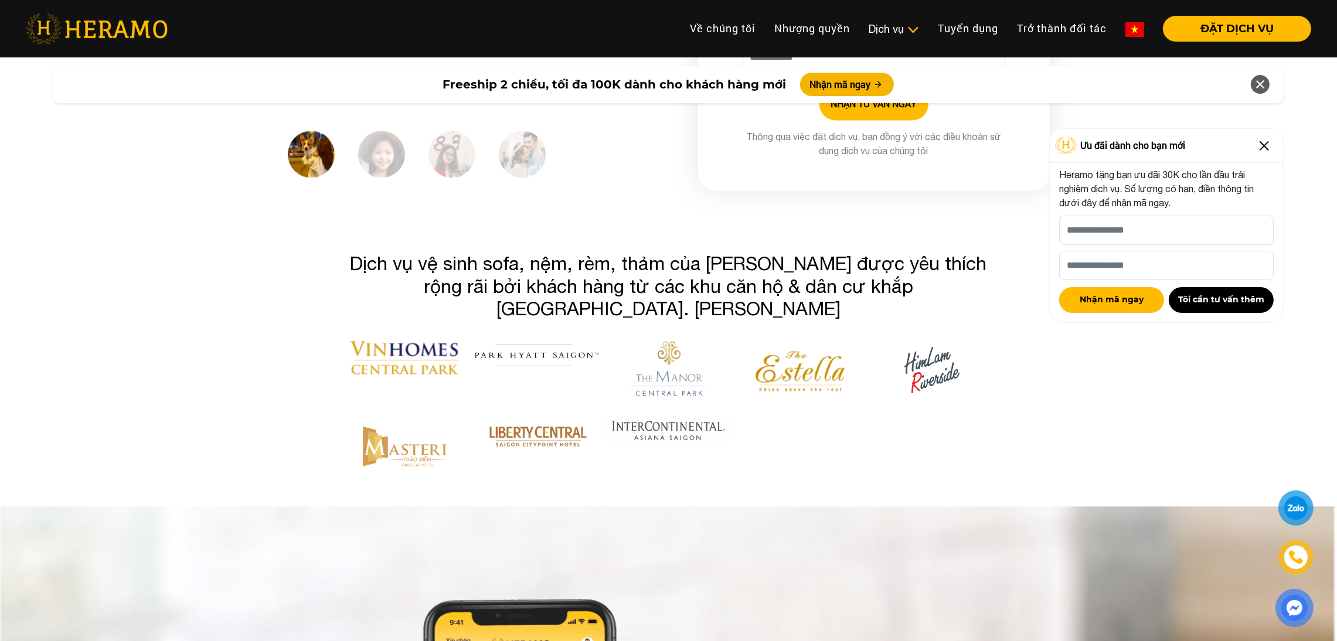
scroll to position [3481, 0]
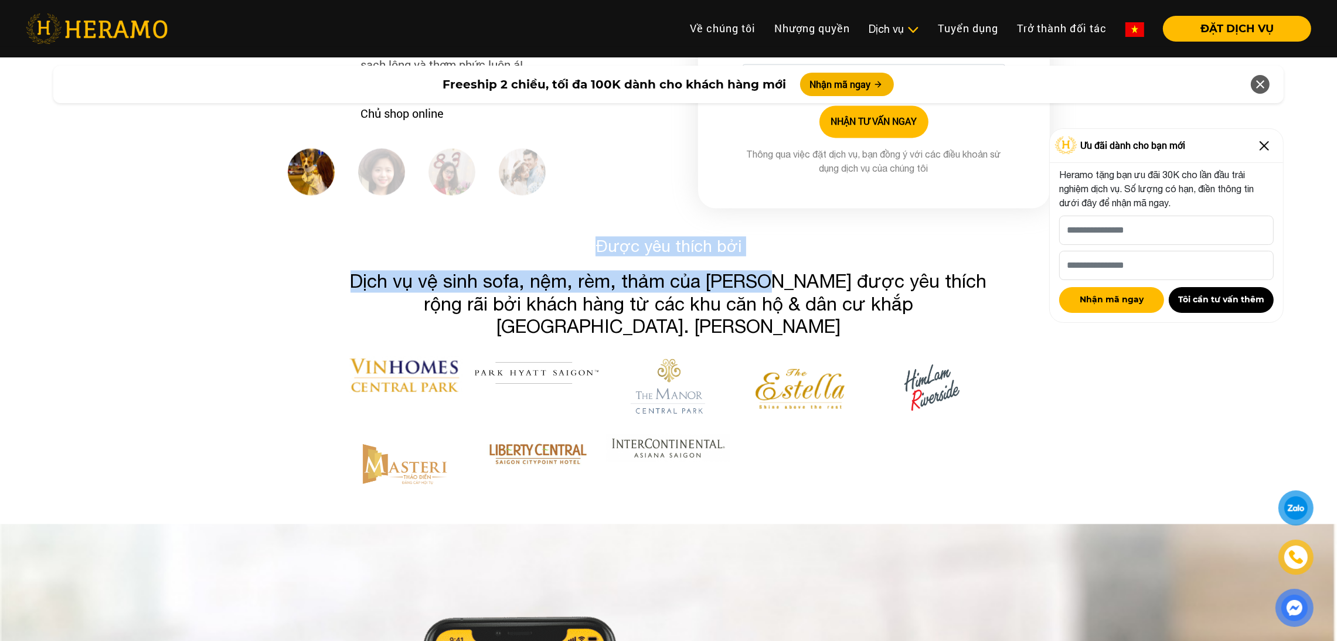
drag, startPoint x: 593, startPoint y: 223, endPoint x: 778, endPoint y: 267, distance: 190.9
click at [778, 267] on div "Được yêu thích bởi Dịch vụ vệ sinh sofa, nệm, rèm, thảm của Heramo được yêu thí…" at bounding box center [669, 370] width 668 height 269
click at [778, 270] on h3 "Dịch vụ vệ sinh sofa, nệm, rèm, thảm của Heramo được yêu thích rộng rãi bởi khá…" at bounding box center [668, 303] width 651 height 67
drag, startPoint x: 579, startPoint y: 217, endPoint x: 709, endPoint y: 271, distance: 140.1
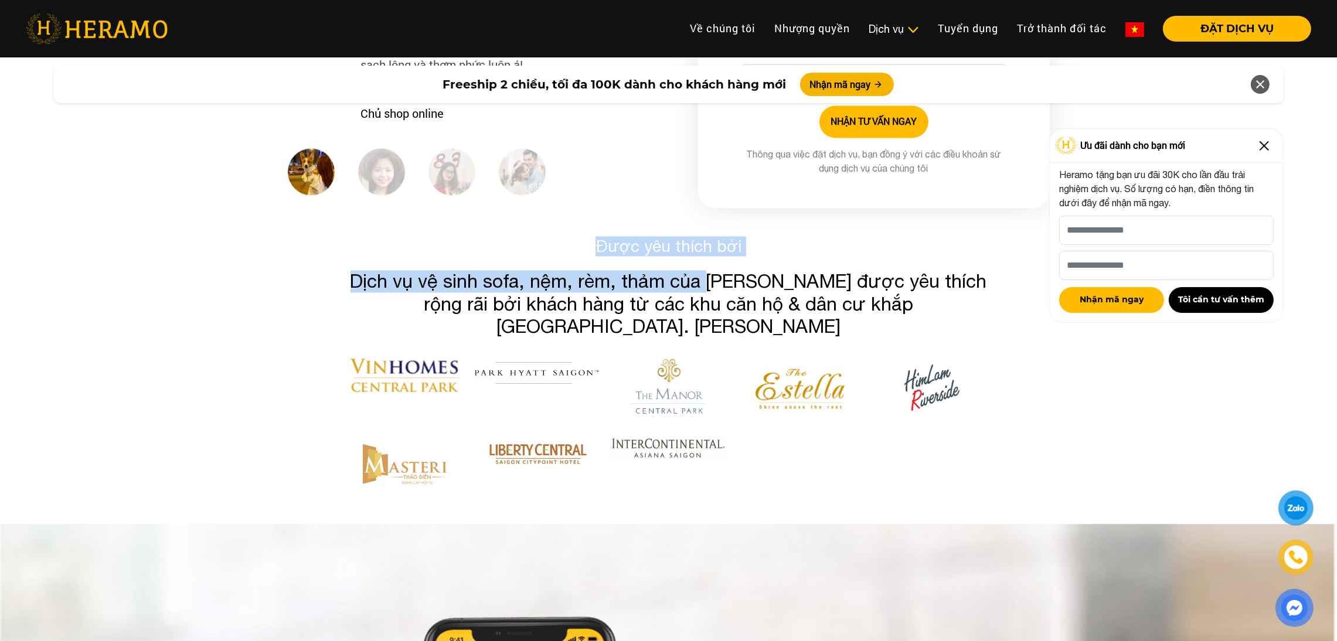
click at [709, 271] on h3 "Dịch vụ vệ sinh sofa, nệm, rèm, thảm của Heramo được yêu thích rộng rãi bởi khá…" at bounding box center [668, 303] width 651 height 67
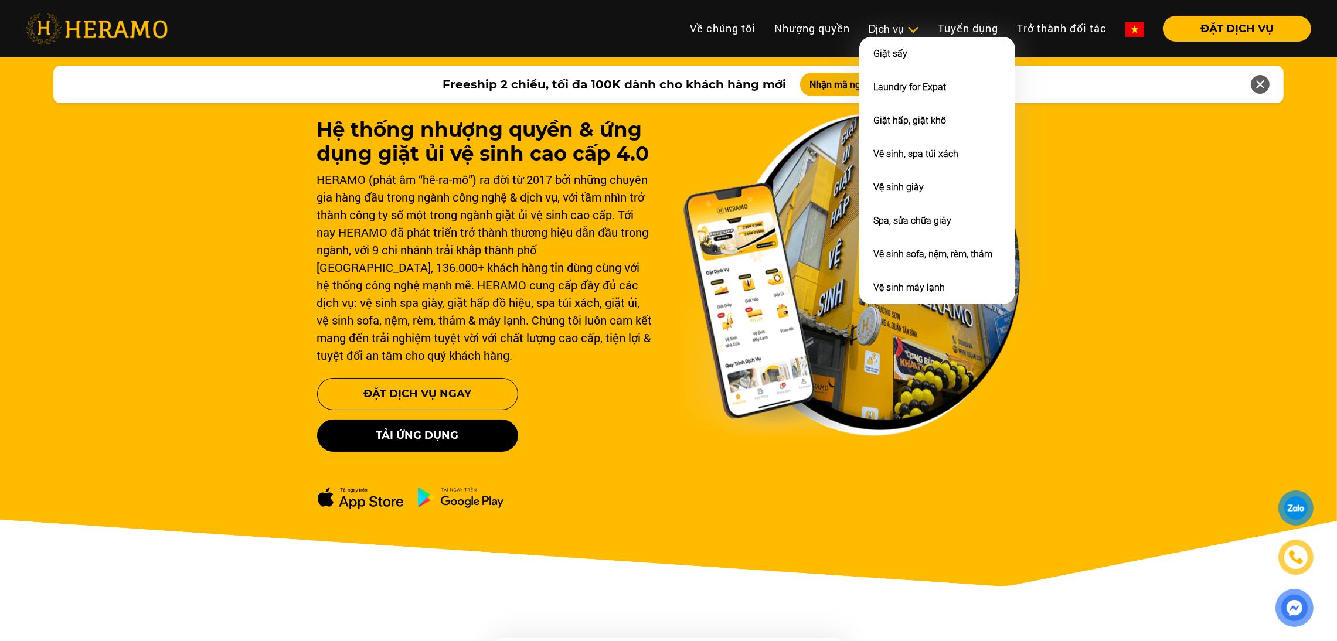
click at [895, 25] on div "Dịch vụ" at bounding box center [894, 29] width 50 height 16
click at [893, 155] on link "Vệ sinh, spa túi xách" at bounding box center [915, 153] width 85 height 11
click at [884, 30] on div "Dịch vụ" at bounding box center [894, 29] width 50 height 16
click at [892, 216] on link "Spa, sửa chữa giày" at bounding box center [912, 220] width 78 height 11
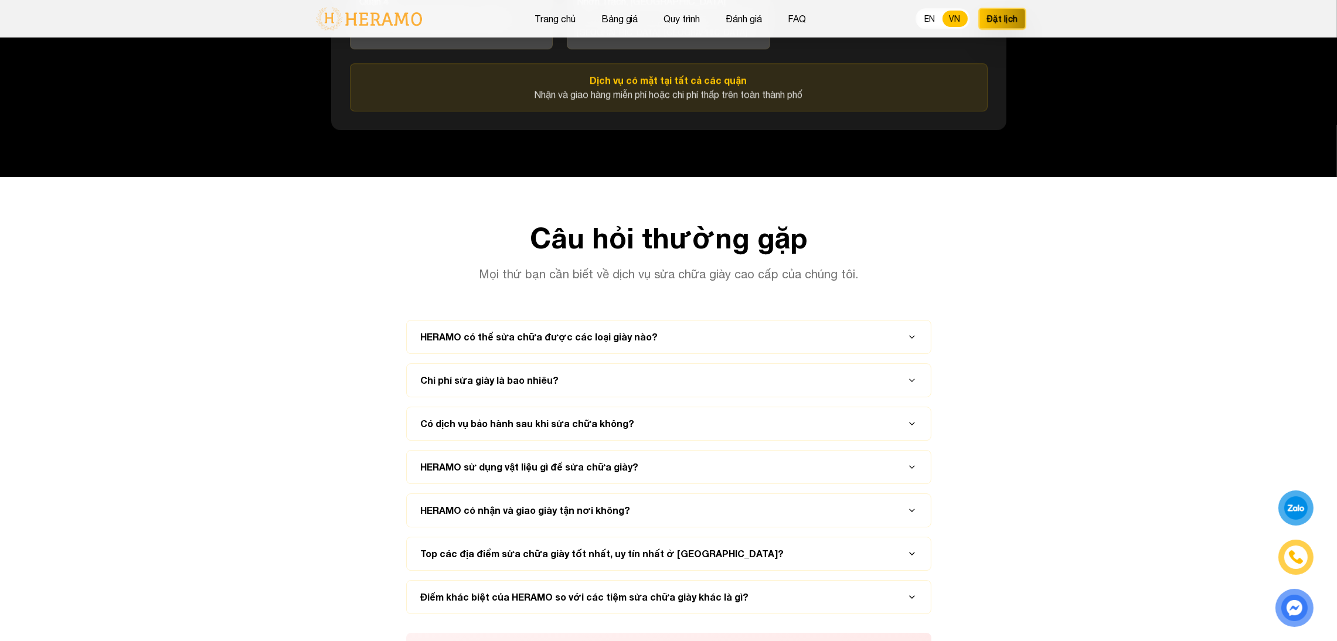
scroll to position [5508, 0]
